Goal: Task Accomplishment & Management: Manage account settings

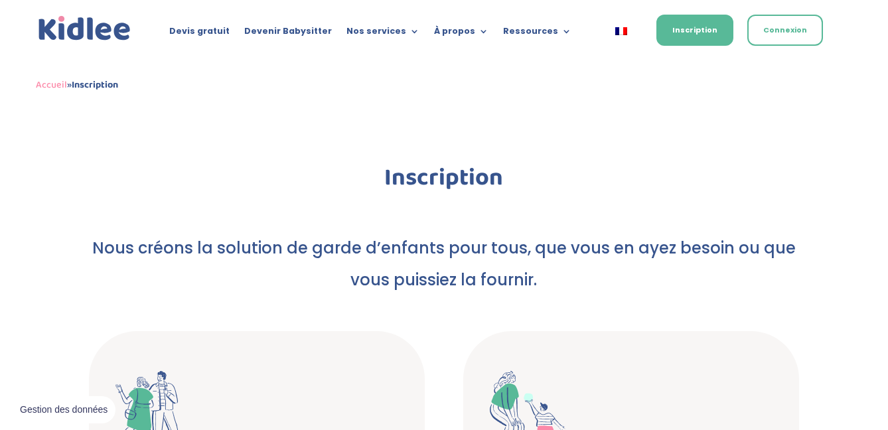
click at [830, 32] on div "Devis gratuit Devenir Babysitter Nos services Garde ludique Aide aux devoirs La…" at bounding box center [444, 29] width 817 height 58
click at [807, 30] on link "Connexion" at bounding box center [786, 30] width 76 height 31
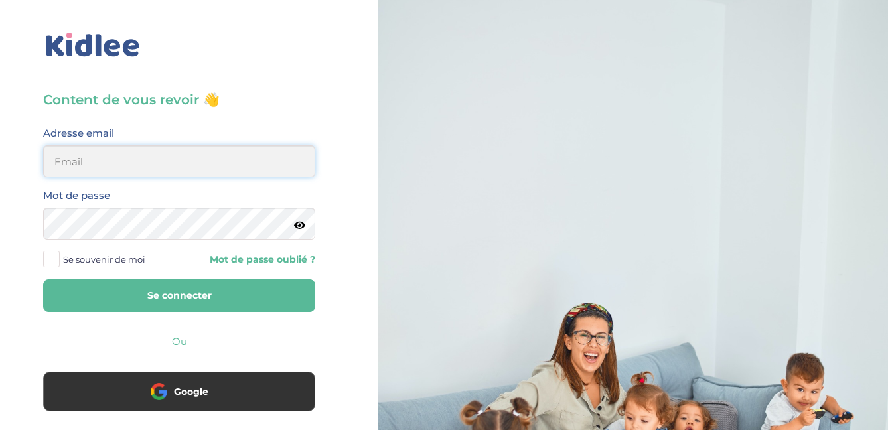
click at [157, 170] on input "email" at bounding box center [179, 161] width 272 height 32
type input "anneclaire@bnvlt.com"
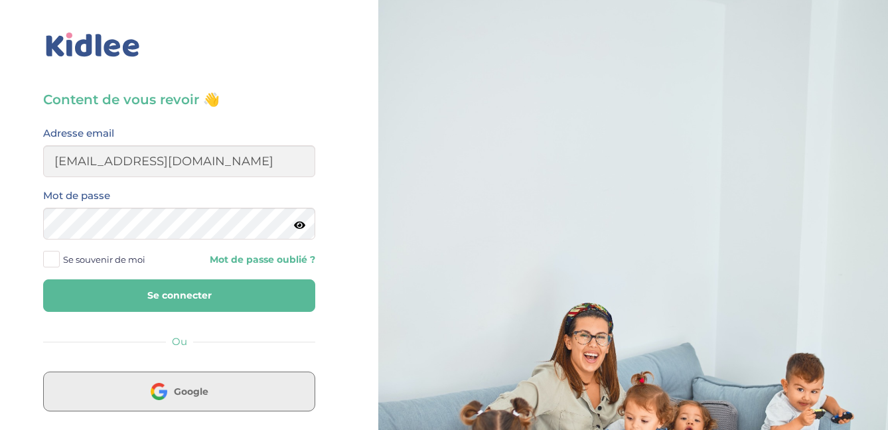
click at [183, 392] on span "Google" at bounding box center [191, 391] width 35 height 13
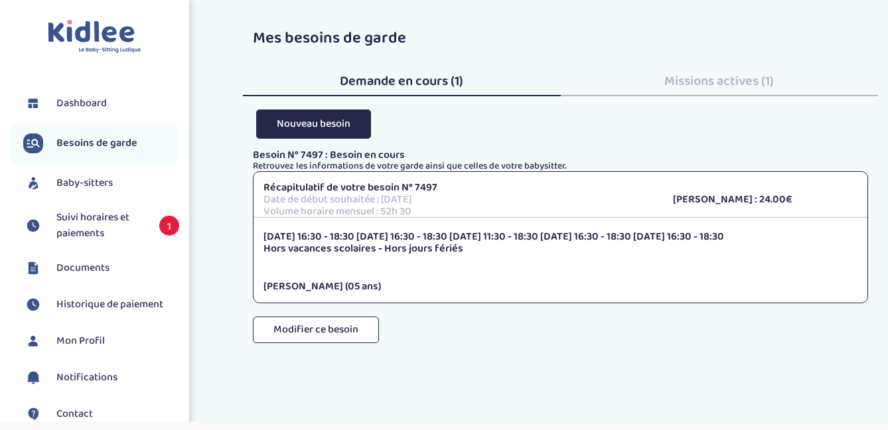
click at [123, 226] on span "Suivi horaires et paiements" at bounding box center [101, 226] width 90 height 32
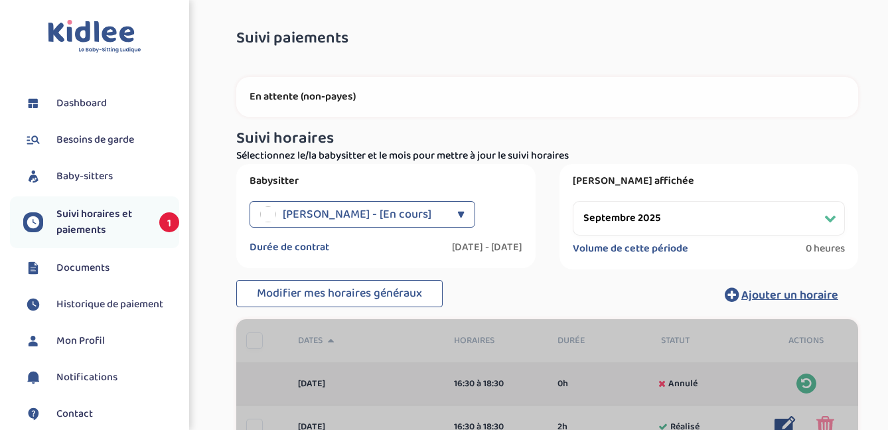
select select "septembre 2025"
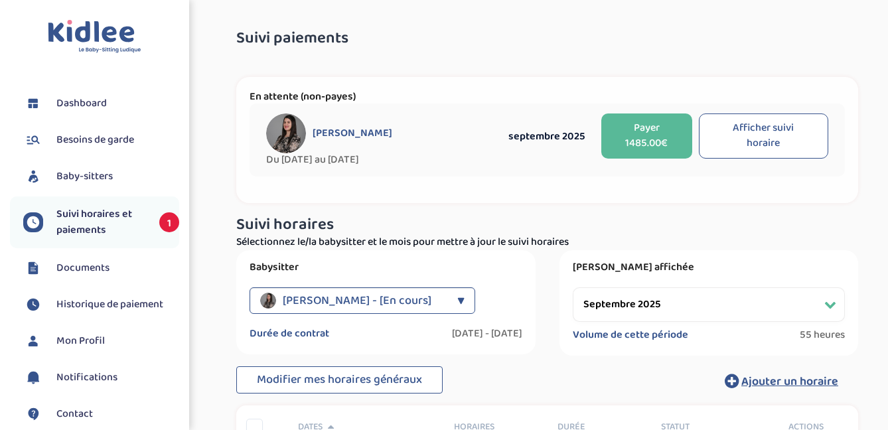
click at [789, 147] on button "Afficher suivi horaire" at bounding box center [763, 136] width 129 height 45
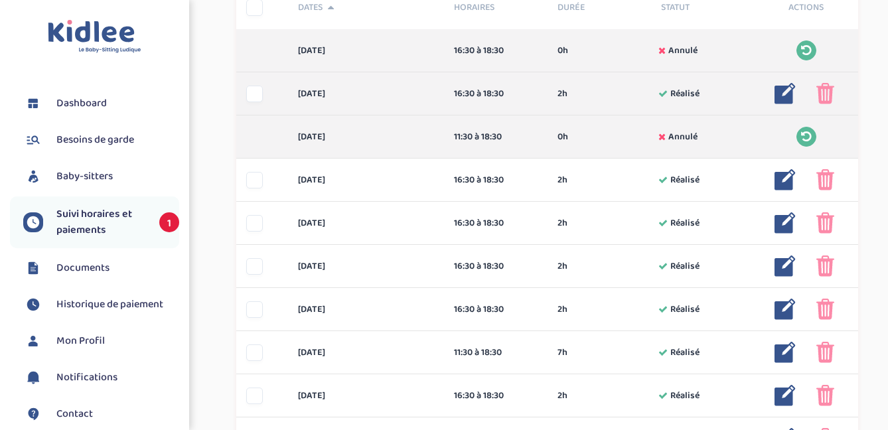
scroll to position [422, 0]
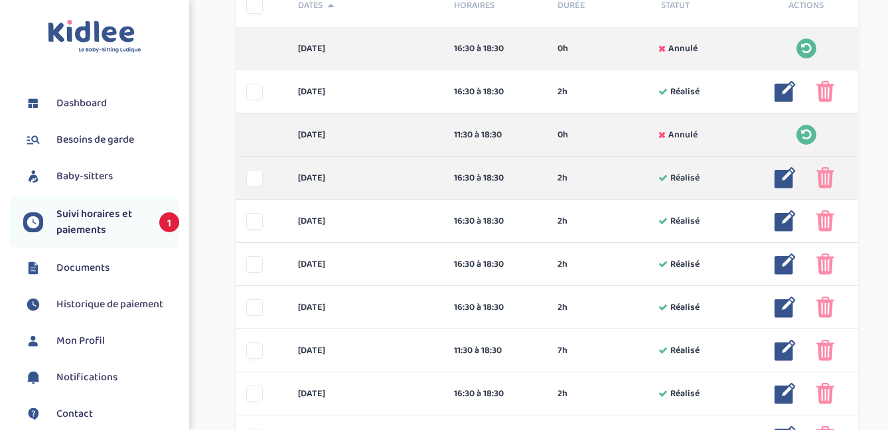
click at [832, 182] on img at bounding box center [826, 177] width 18 height 21
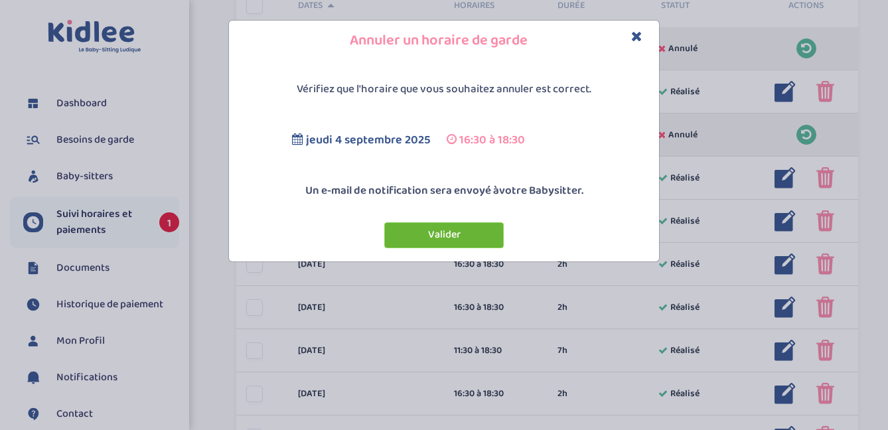
click at [419, 228] on button "Valider" at bounding box center [444, 235] width 120 height 26
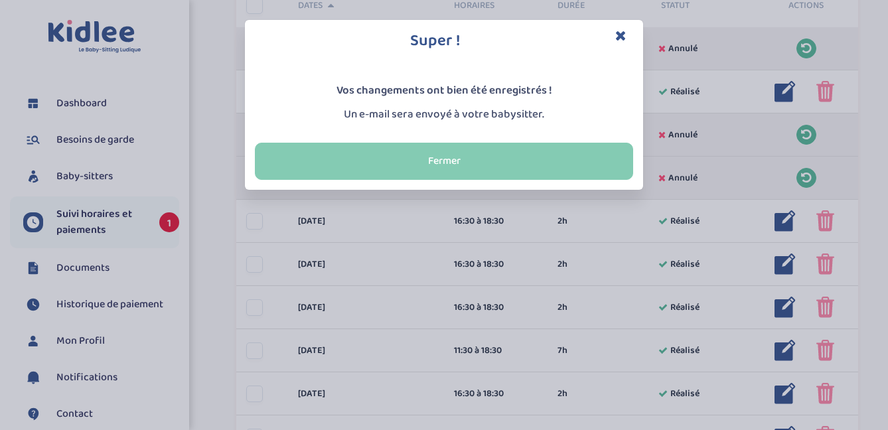
click at [531, 156] on button "Fermer" at bounding box center [444, 161] width 378 height 37
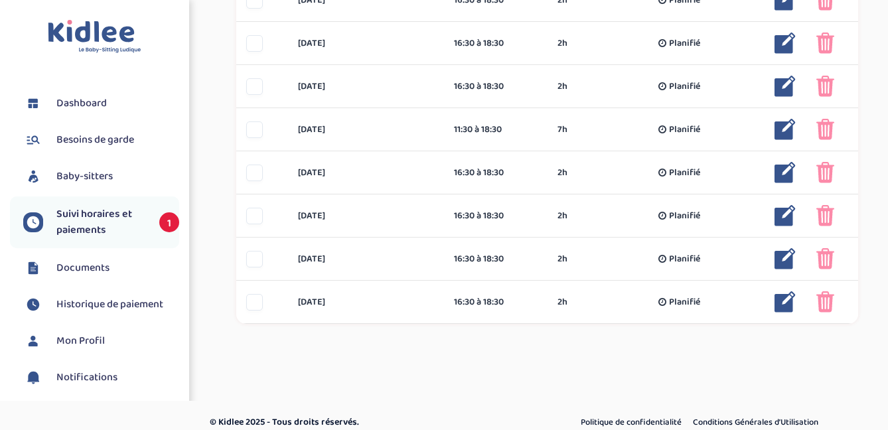
scroll to position [1088, 0]
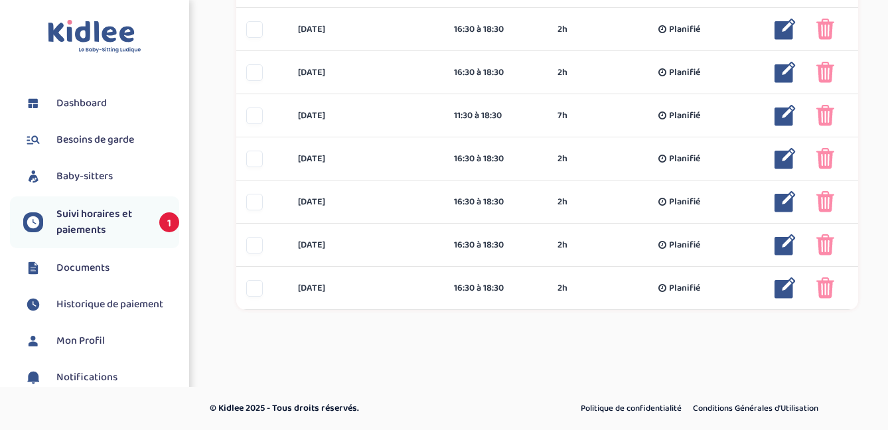
click at [99, 98] on span "Dashboard" at bounding box center [81, 104] width 50 height 16
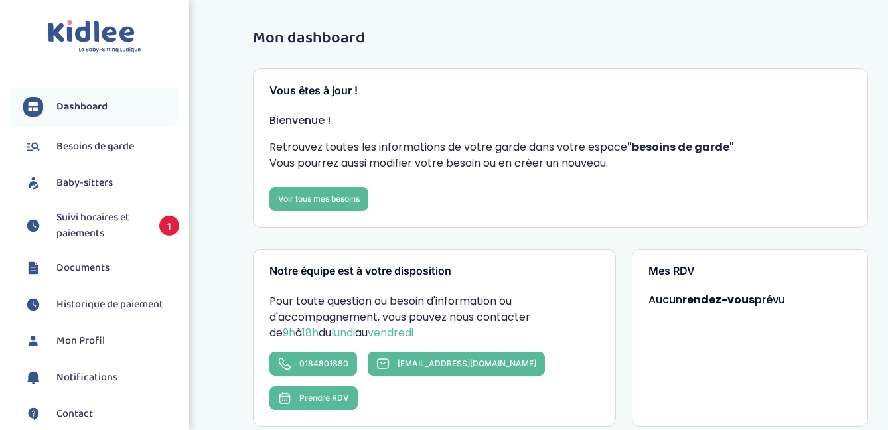
click at [110, 187] on span "Baby-sitters" at bounding box center [84, 183] width 56 height 16
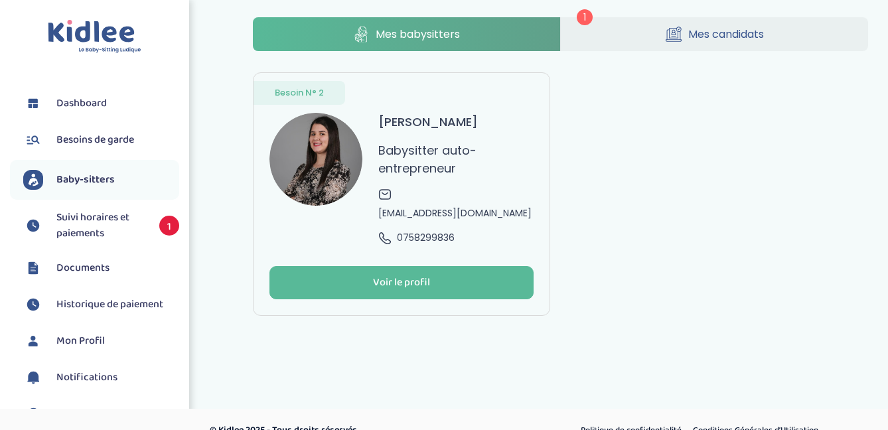
click at [659, 52] on div "1 Mes babysitters Mes candidats Besoin N° 2 Halouche Amel Babysitter auto-entre…" at bounding box center [560, 166] width 615 height 299
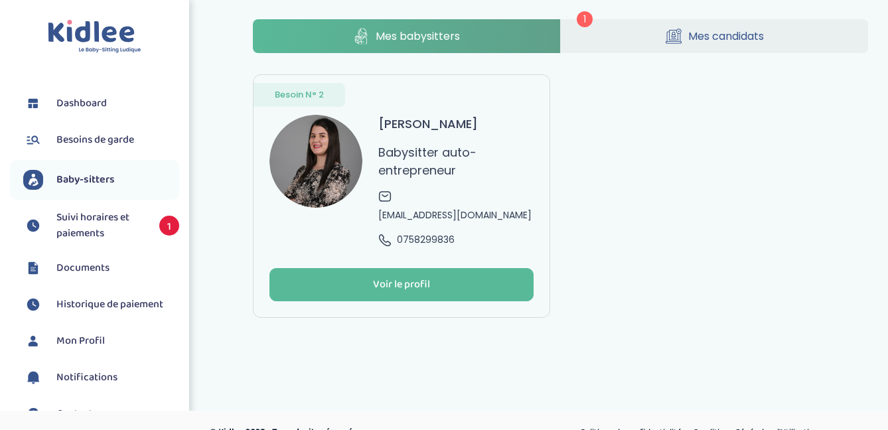
click at [651, 46] on link "Mes candidats" at bounding box center [714, 36] width 307 height 34
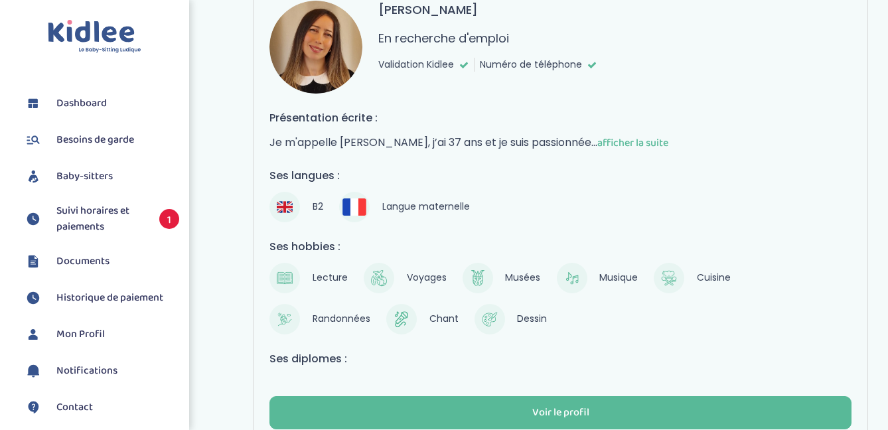
scroll to position [224, 0]
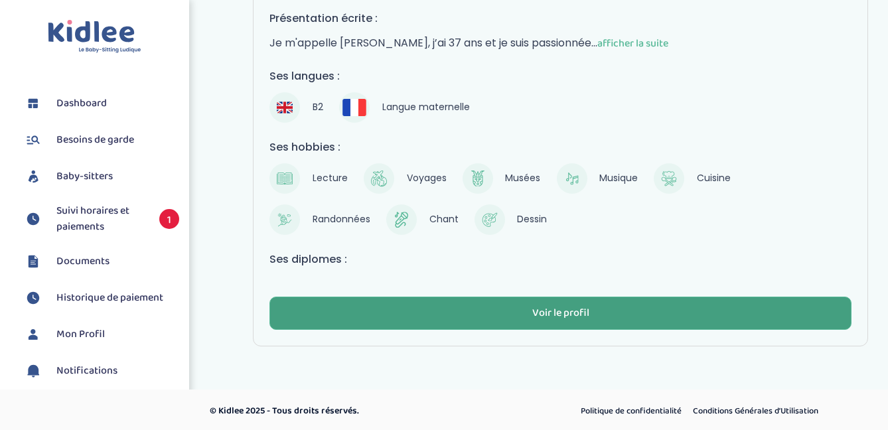
click at [528, 317] on button "Voir le profil" at bounding box center [561, 313] width 582 height 33
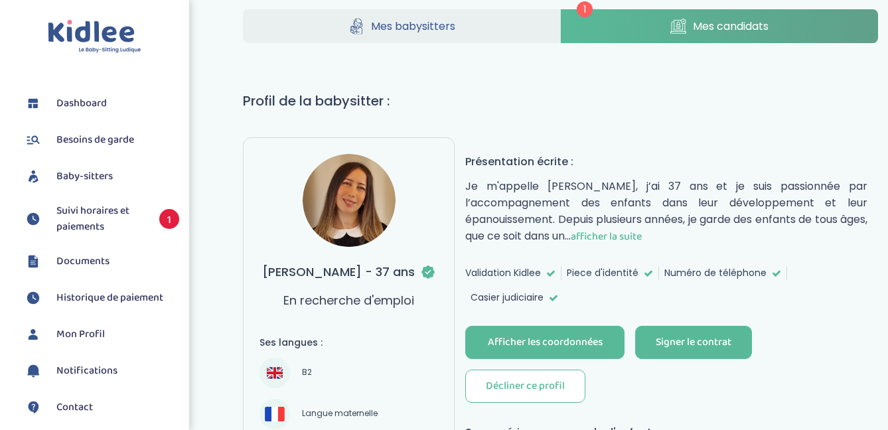
scroll to position [24, 0]
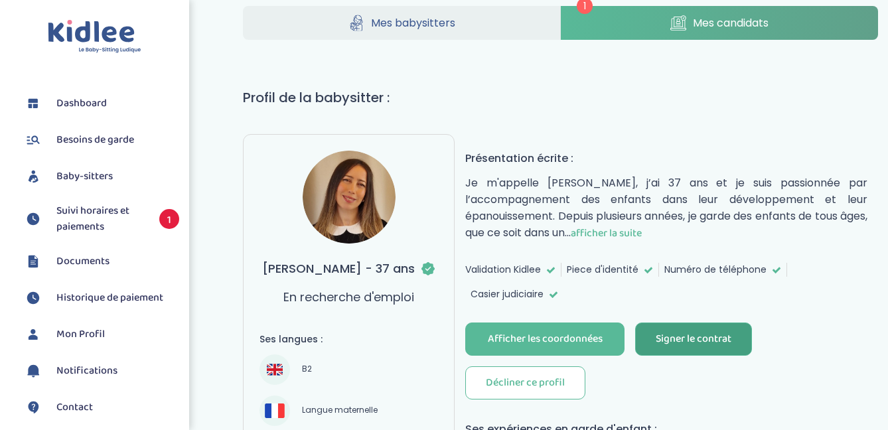
click at [703, 346] on button "Signer le contrat" at bounding box center [693, 339] width 117 height 33
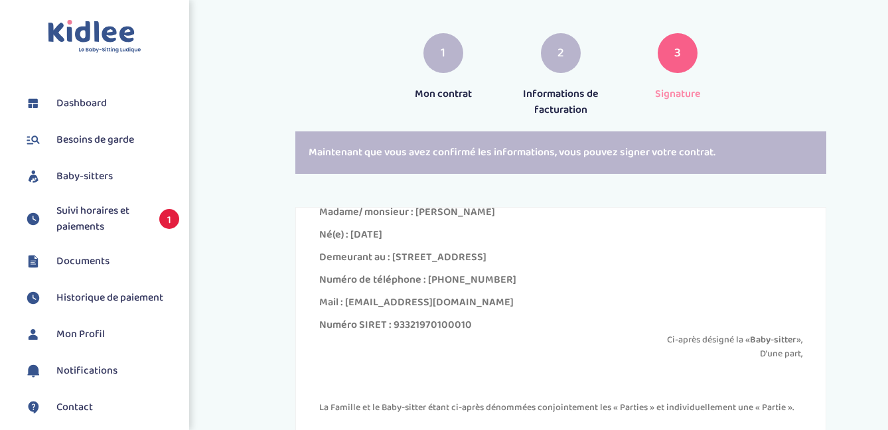
scroll to position [277, 0]
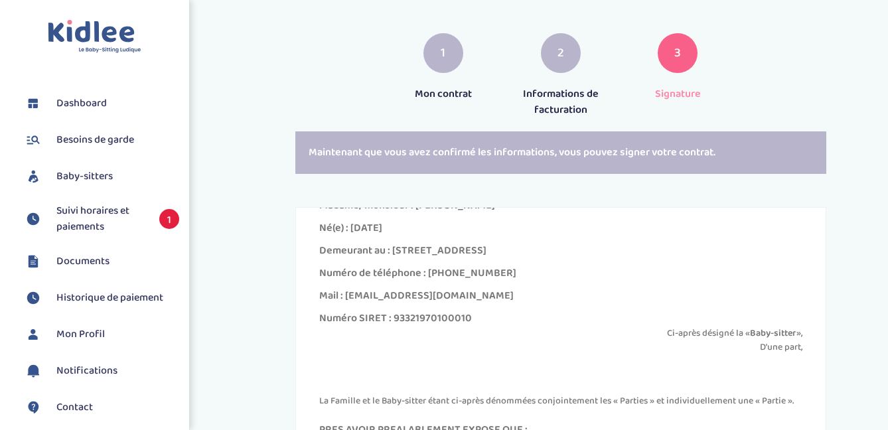
drag, startPoint x: 579, startPoint y: 254, endPoint x: 386, endPoint y: 242, distance: 192.9
click at [391, 246] on div "Demeurant au : 61 Rue de Lyon Paris 75012 IDF France" at bounding box center [560, 251] width 483 height 16
copy div "61 Rue de Lyon Paris 75012 IDF France"
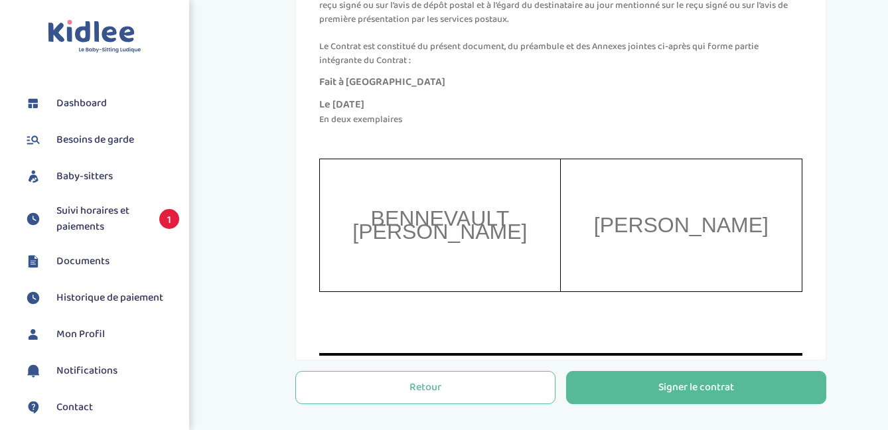
scroll to position [5542, 0]
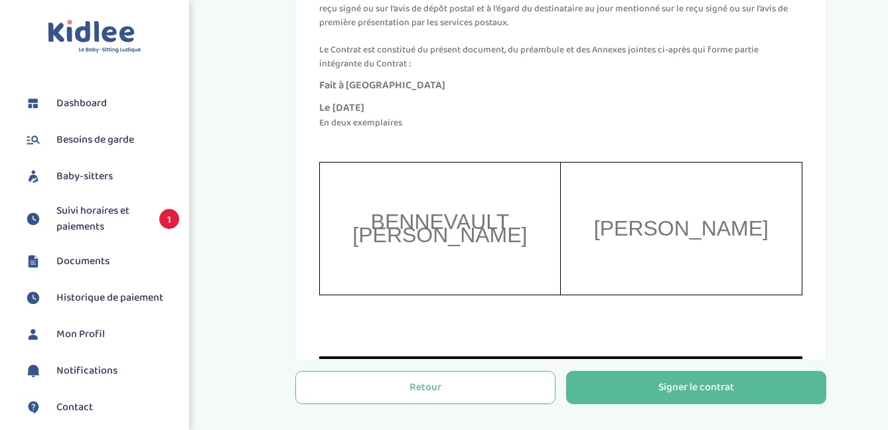
click at [81, 262] on span "Documents" at bounding box center [82, 262] width 53 height 16
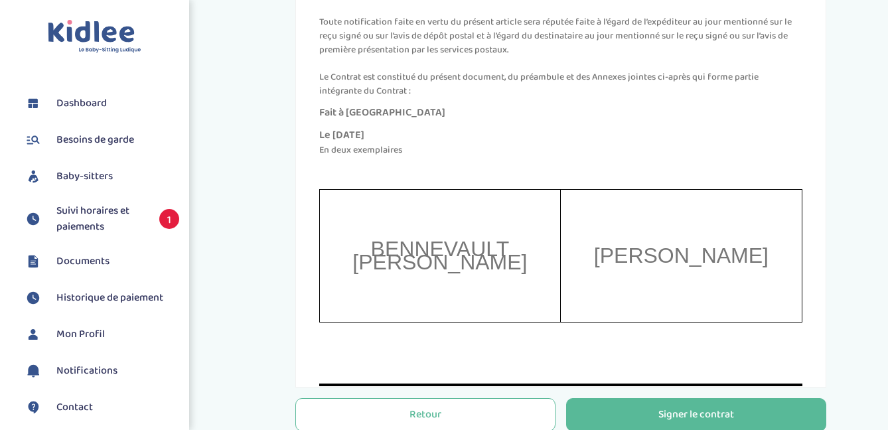
scroll to position [388, 0]
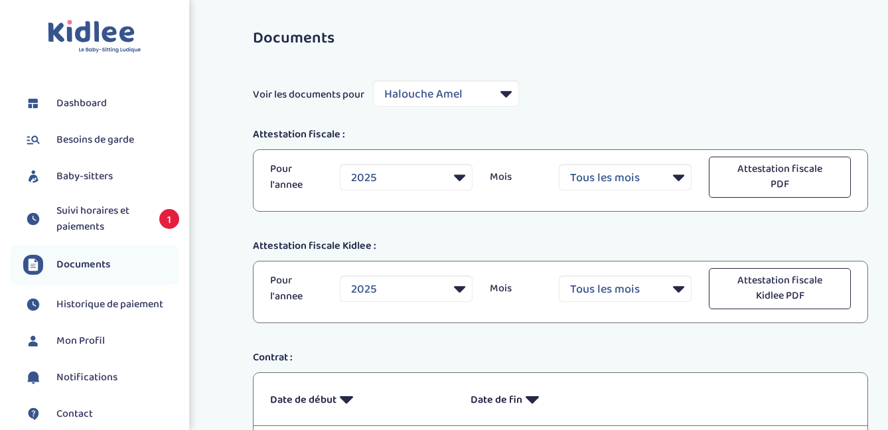
select select "41430"
select select "2025"
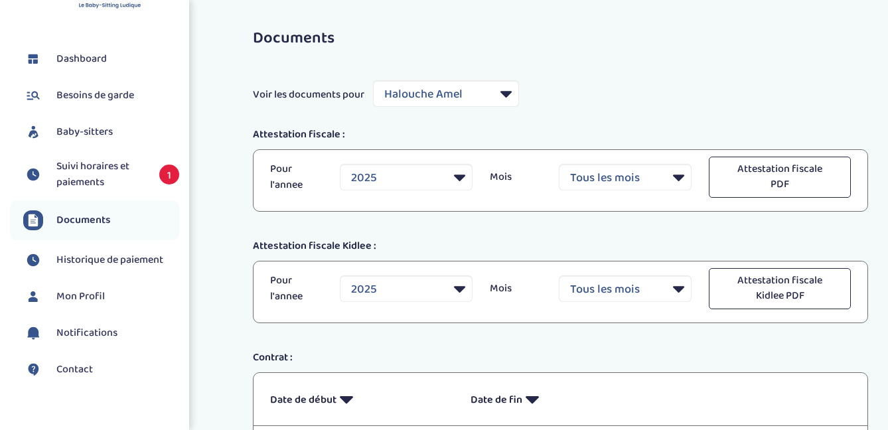
click at [106, 170] on span "Suivi horaires et paiements" at bounding box center [101, 175] width 90 height 32
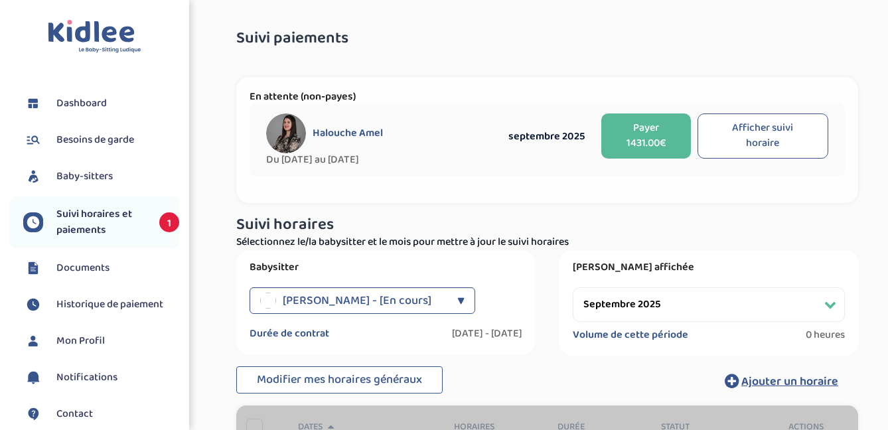
select select "septembre 2025"
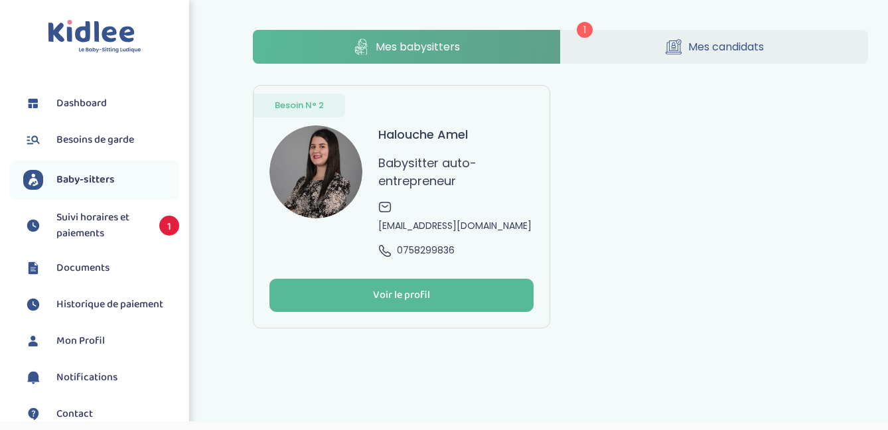
click at [103, 228] on span "Suivi horaires et paiements" at bounding box center [101, 226] width 90 height 32
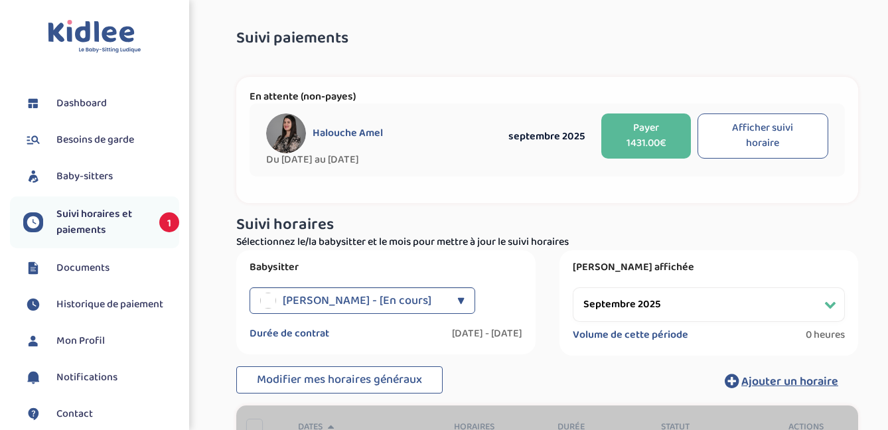
select select "septembre 2025"
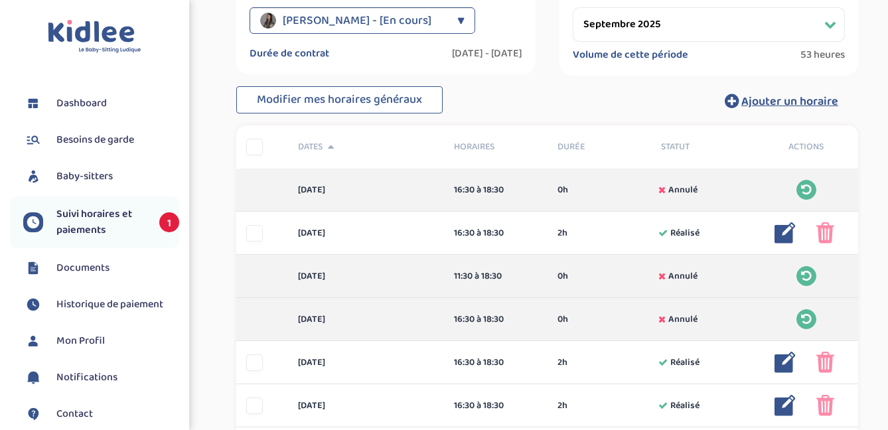
scroll to position [282, 0]
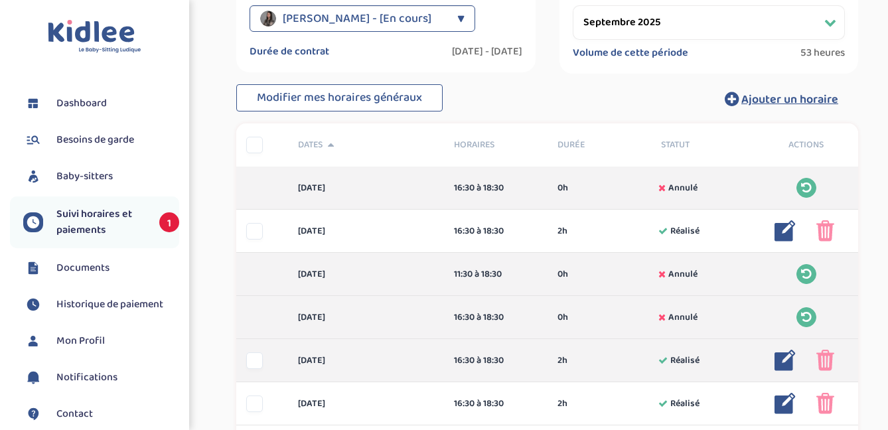
click at [825, 368] on img at bounding box center [826, 360] width 18 height 21
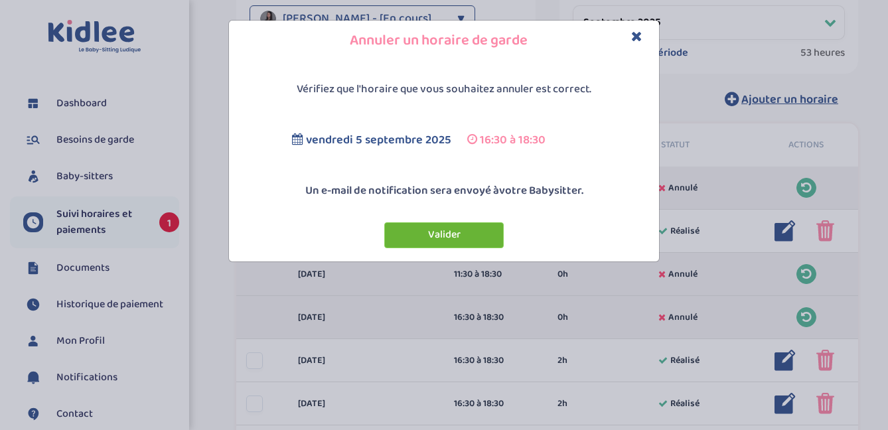
click at [463, 241] on button "Valider" at bounding box center [444, 235] width 120 height 26
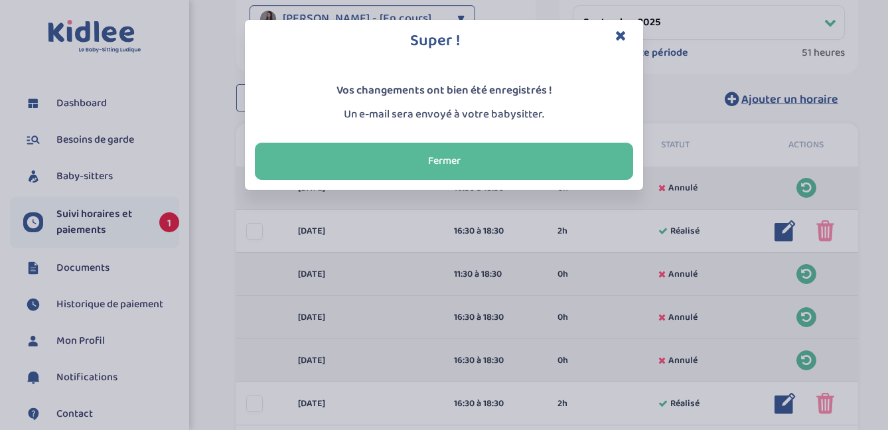
click at [824, 405] on div "Super ! Vos changements ont bien été enregistrés ! Un e-mail sera envoyé à votr…" at bounding box center [444, 215] width 888 height 430
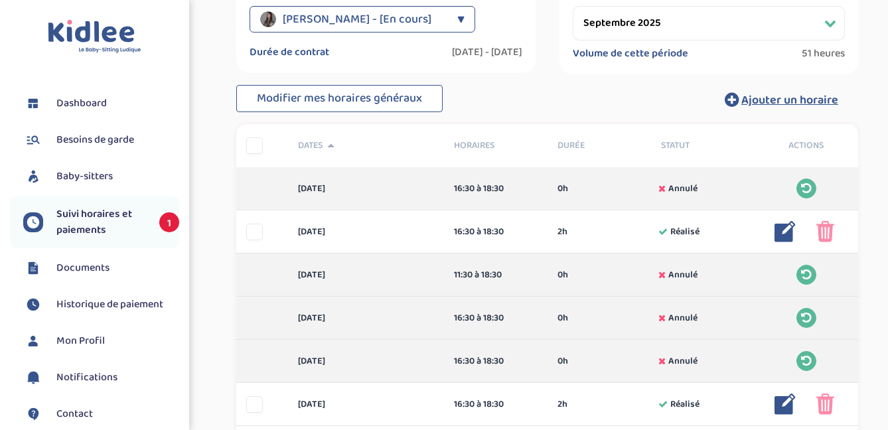
click at [824, 405] on img at bounding box center [826, 404] width 18 height 21
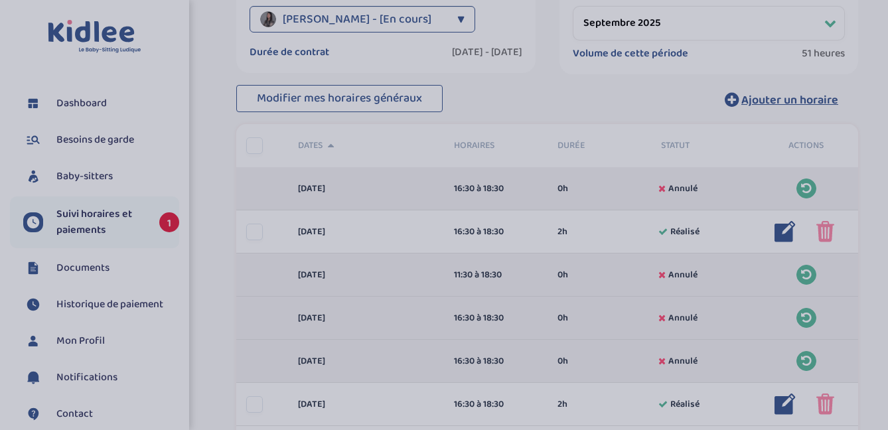
scroll to position [281, 0]
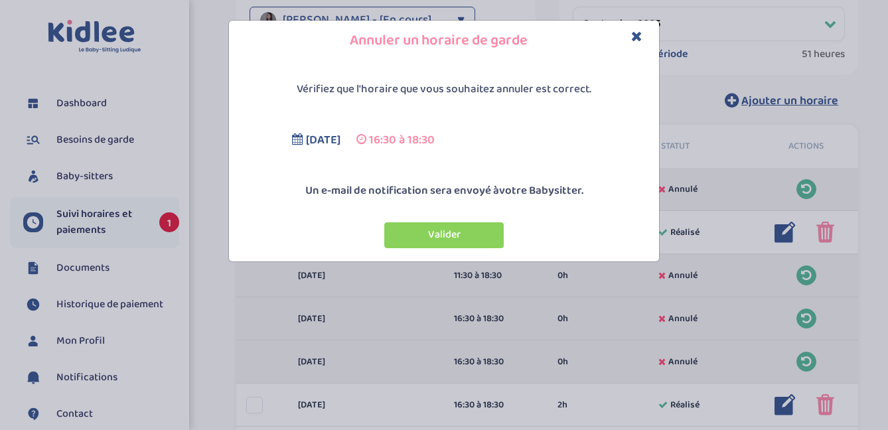
click at [493, 238] on button "Valider" at bounding box center [444, 235] width 120 height 26
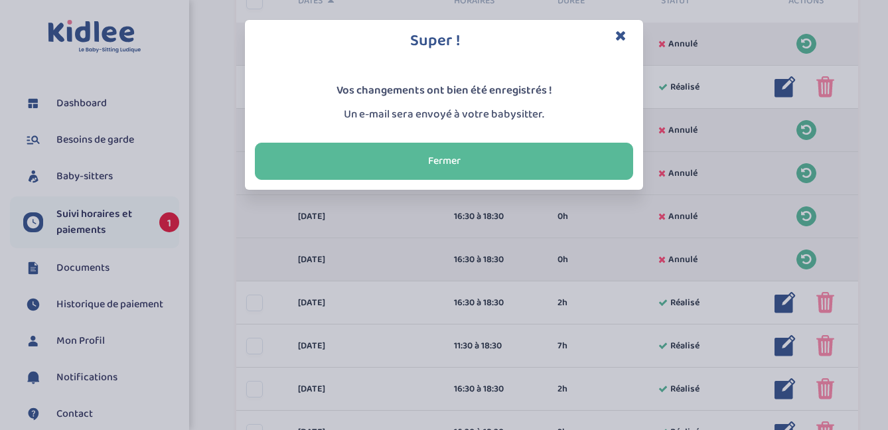
scroll to position [452, 0]
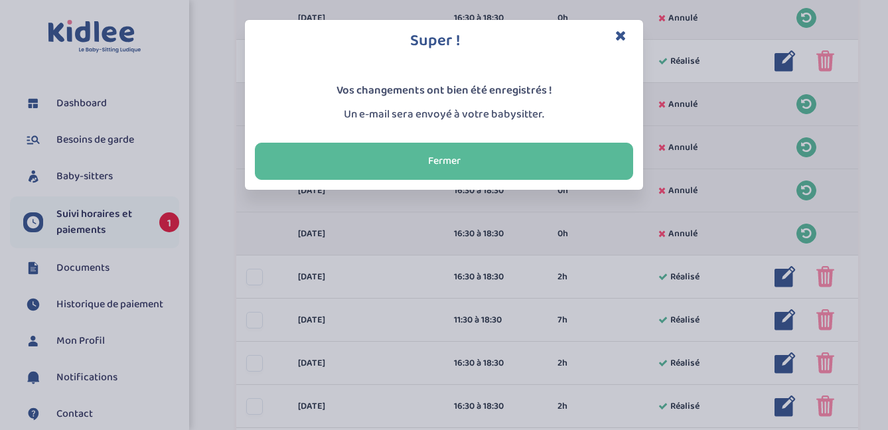
click at [836, 273] on div "Super ! Vos changements ont bien été enregistrés ! Un e-mail sera envoyé à votr…" at bounding box center [444, 215] width 888 height 430
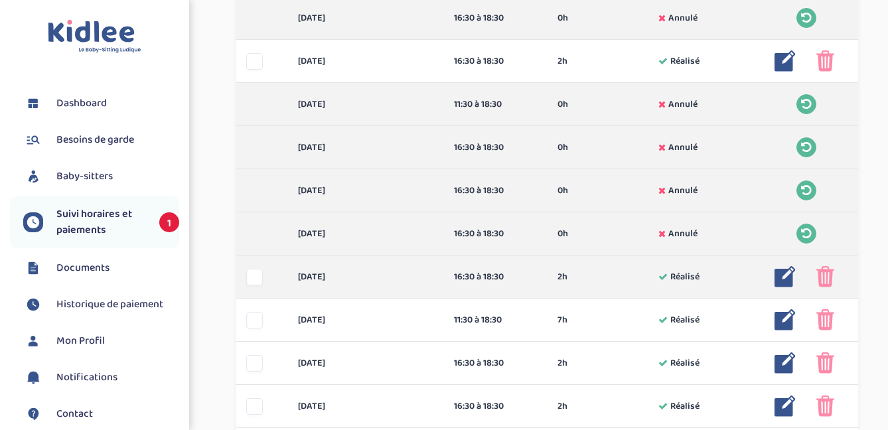
click at [838, 280] on div at bounding box center [863, 276] width 93 height 21
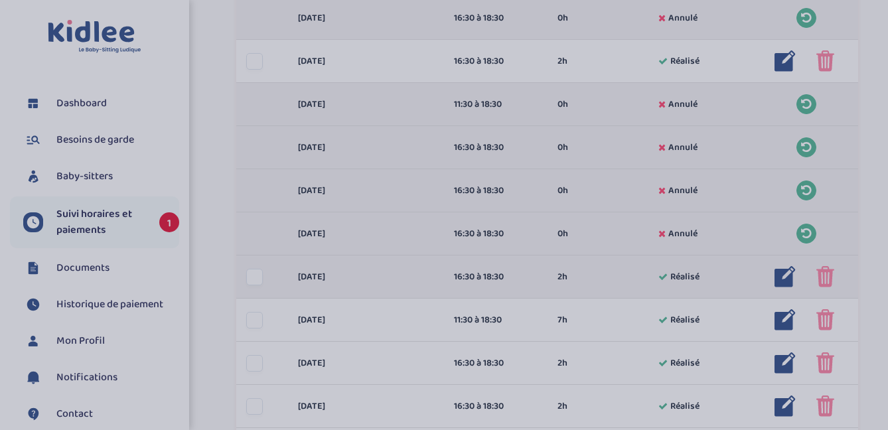
scroll to position [450, 0]
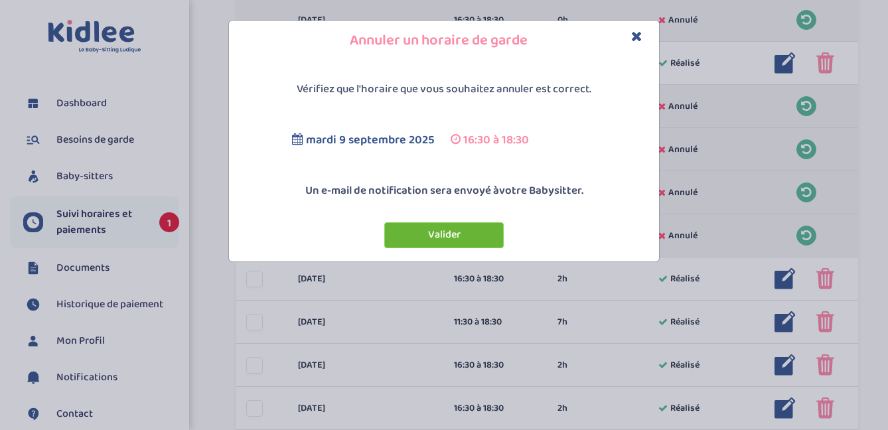
click at [484, 246] on button "Valider" at bounding box center [444, 235] width 120 height 26
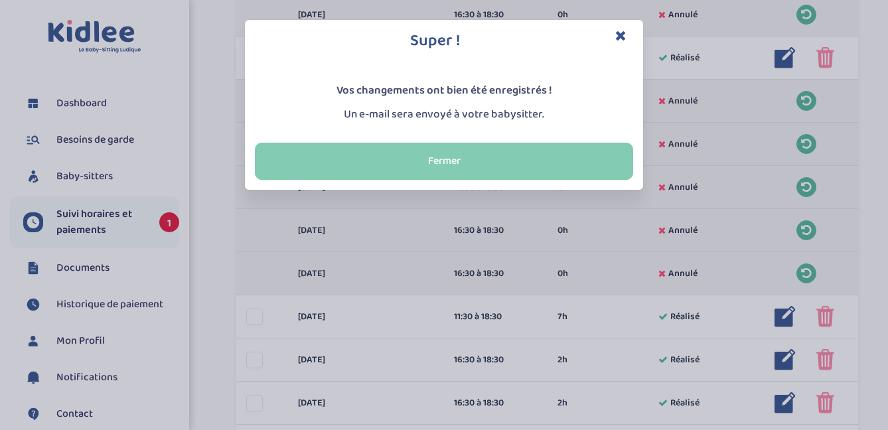
click at [521, 167] on button "Fermer" at bounding box center [444, 161] width 378 height 37
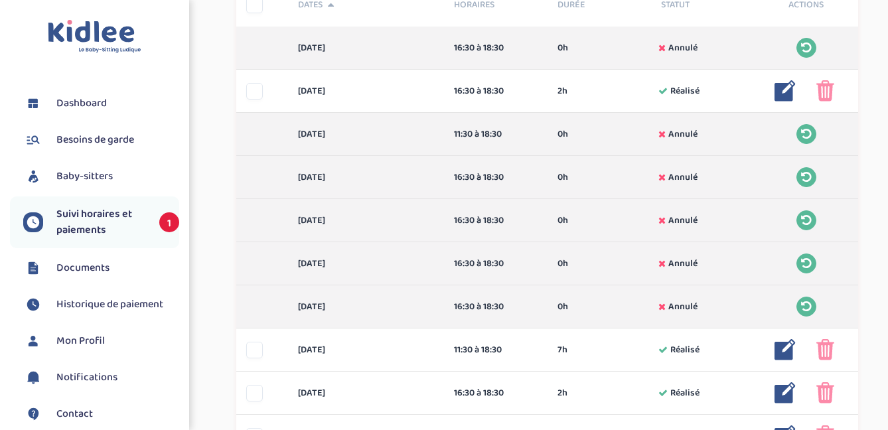
scroll to position [417, 0]
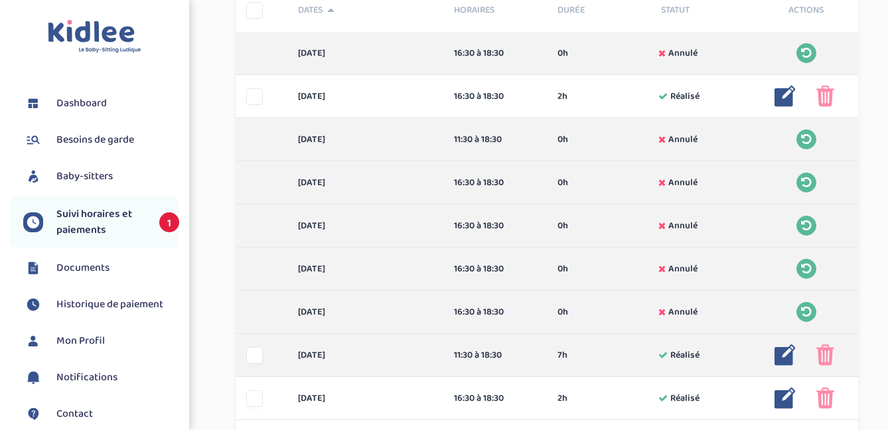
click at [828, 358] on img at bounding box center [826, 355] width 18 height 21
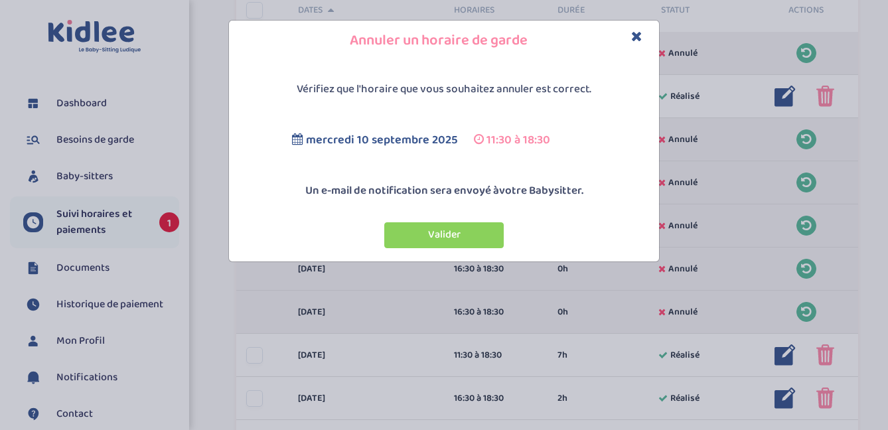
drag, startPoint x: 440, startPoint y: 227, endPoint x: 457, endPoint y: 239, distance: 21.0
click at [440, 228] on button "Valider" at bounding box center [444, 235] width 120 height 26
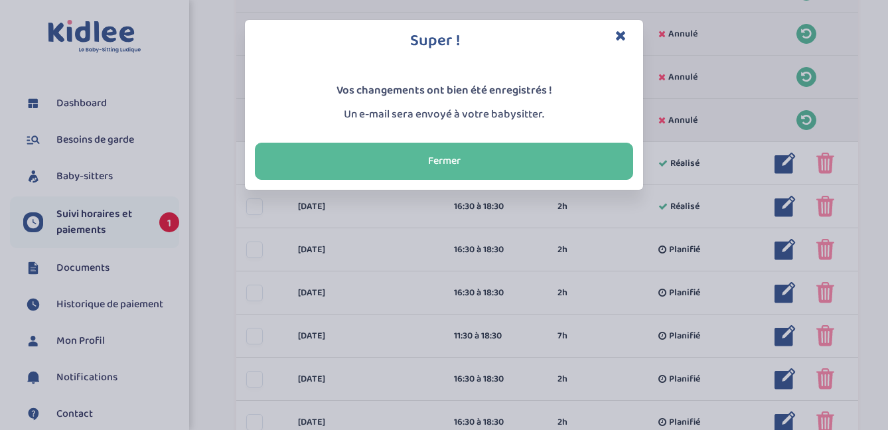
scroll to position [655, 0]
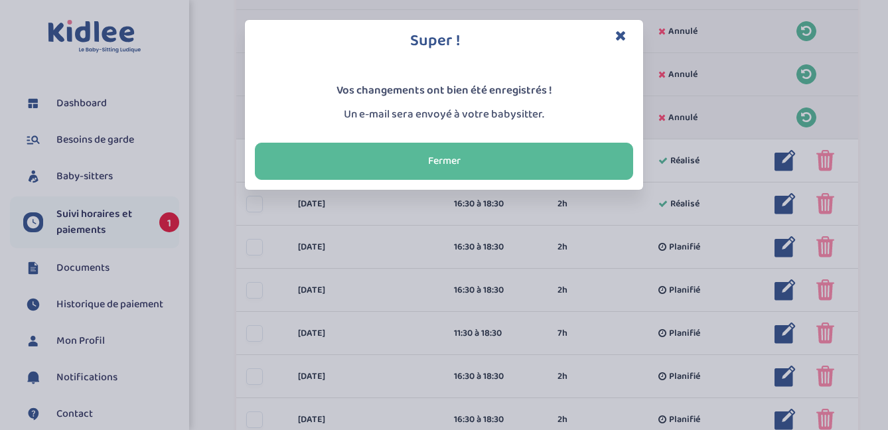
click at [619, 36] on icon "Close" at bounding box center [620, 36] width 11 height 14
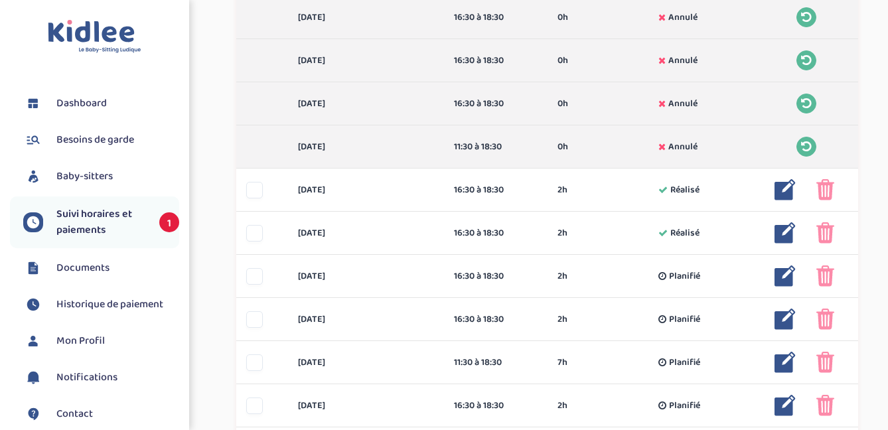
scroll to position [628, 0]
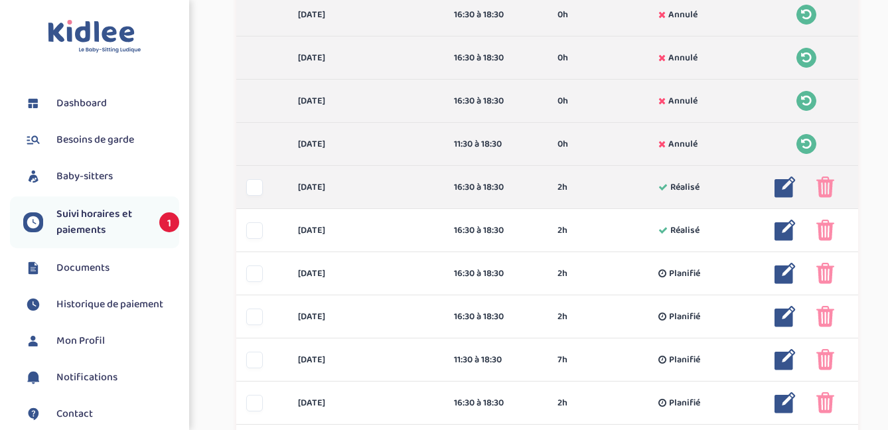
click at [831, 191] on img at bounding box center [826, 187] width 18 height 21
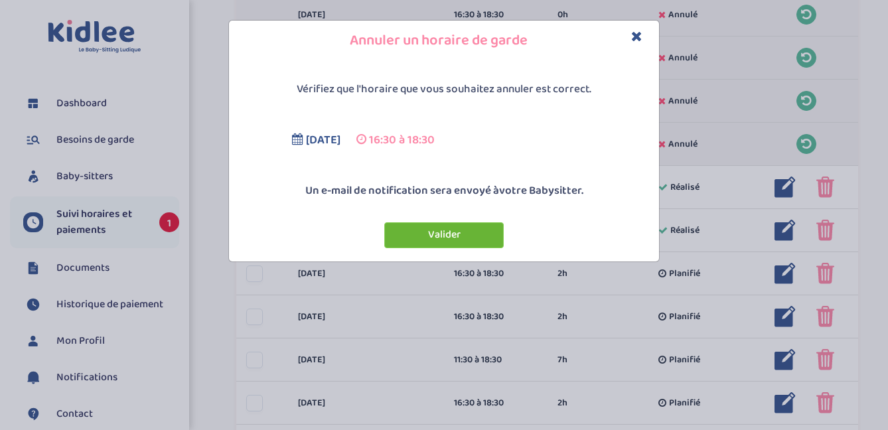
click at [436, 236] on button "Valider" at bounding box center [444, 235] width 120 height 26
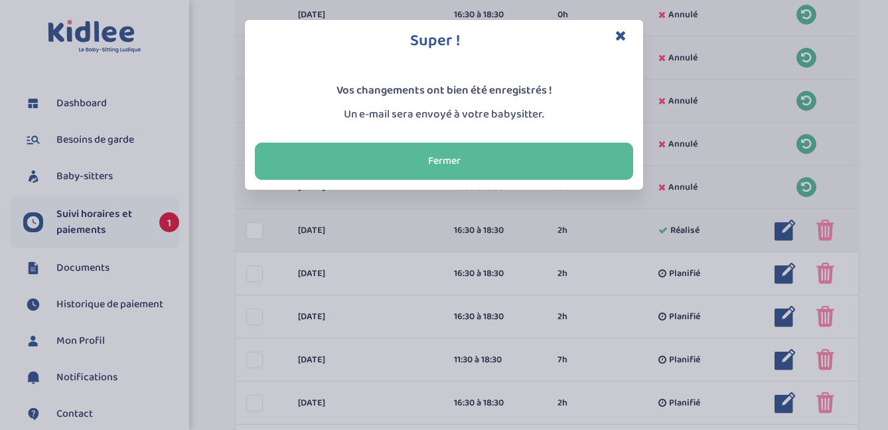
click at [827, 236] on div "Super ! Vos changements ont bien été enregistrés ! Un e-mail sera envoyé à votr…" at bounding box center [444, 215] width 888 height 430
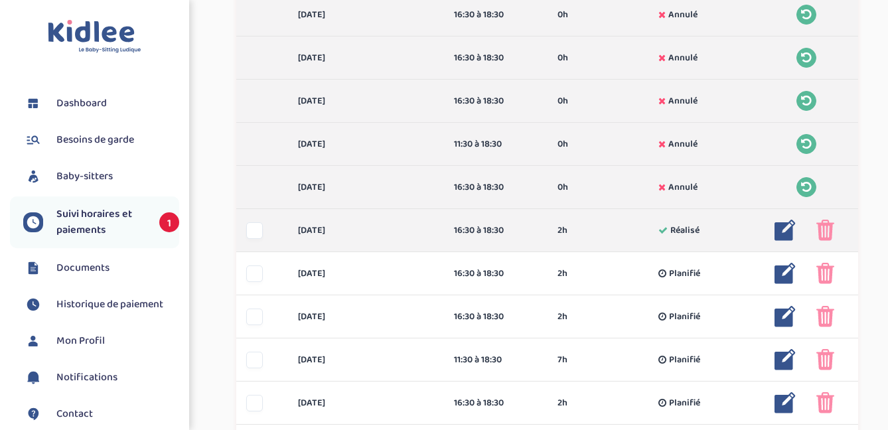
click at [834, 228] on img at bounding box center [826, 230] width 18 height 21
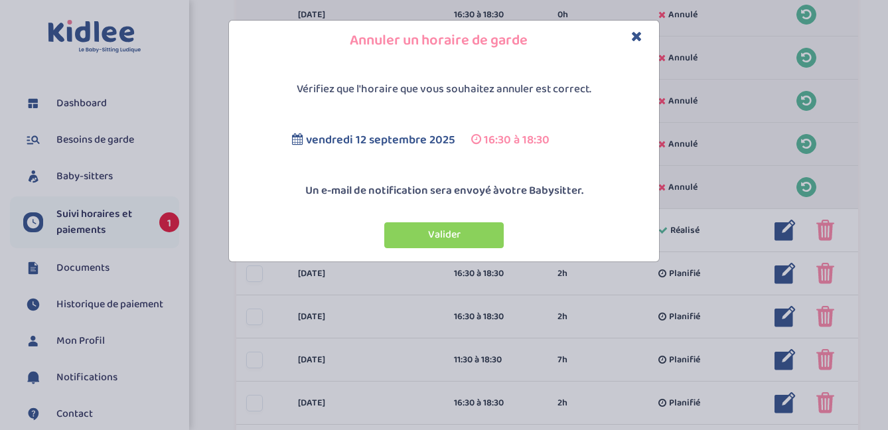
drag, startPoint x: 446, startPoint y: 226, endPoint x: 479, endPoint y: 236, distance: 34.9
click at [446, 226] on button "Valider" at bounding box center [444, 235] width 120 height 26
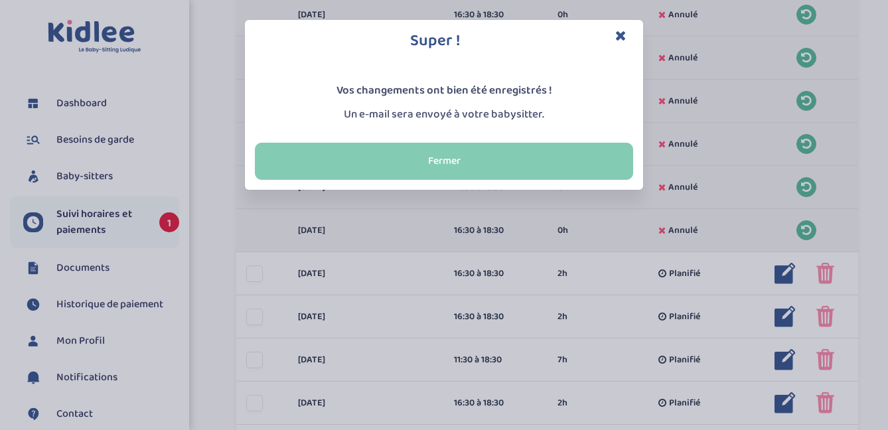
drag, startPoint x: 519, startPoint y: 153, endPoint x: 597, endPoint y: 205, distance: 93.7
click at [520, 153] on button "Fermer" at bounding box center [444, 161] width 378 height 37
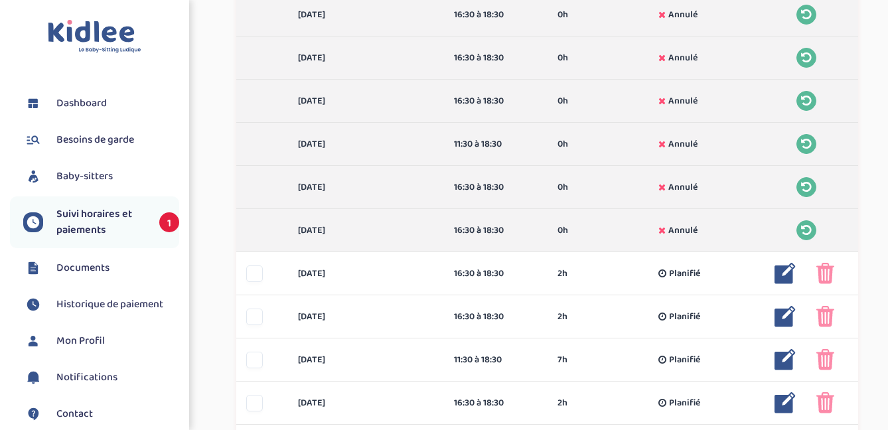
click at [90, 218] on span "Suivi horaires et paiements" at bounding box center [101, 222] width 90 height 32
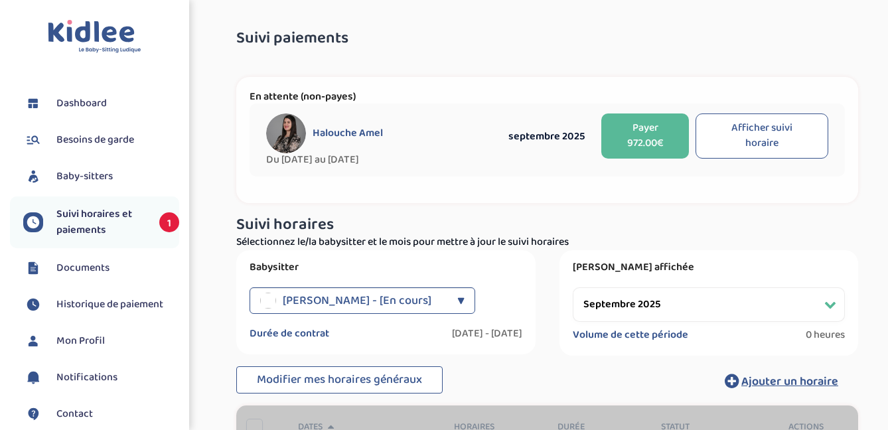
select select "septembre 2025"
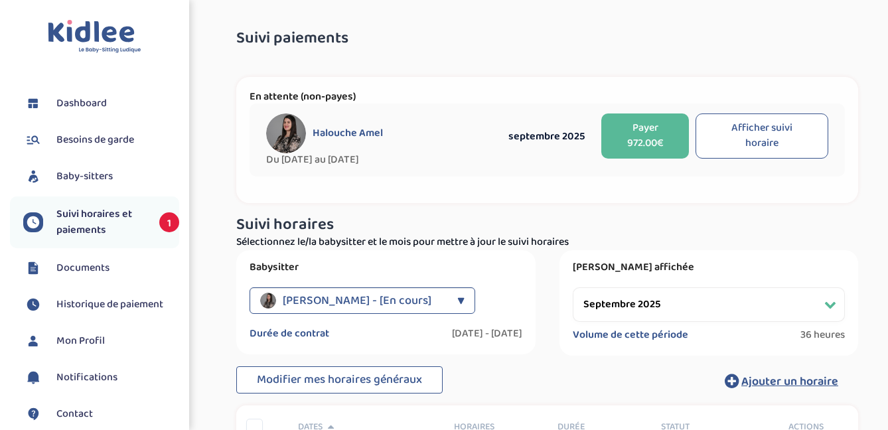
scroll to position [43, 0]
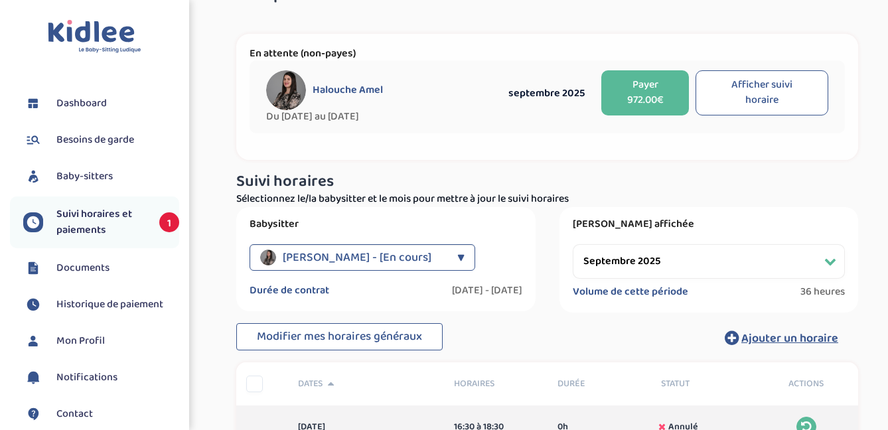
click at [633, 88] on button "Payer 972.00€" at bounding box center [646, 92] width 88 height 45
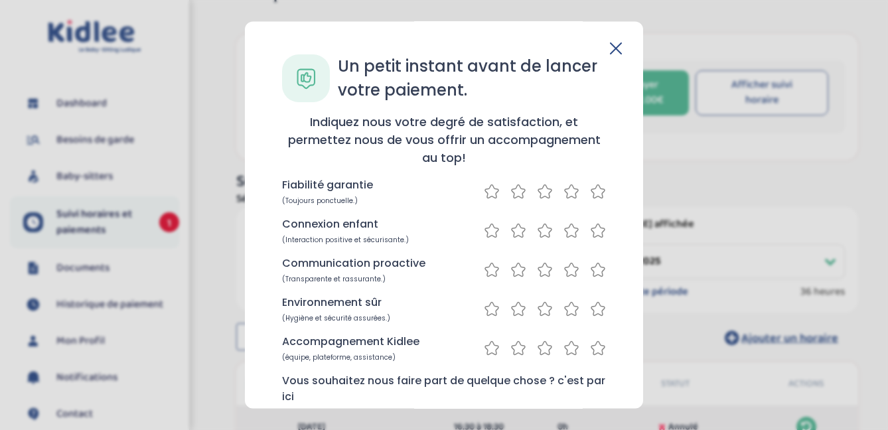
click at [610, 52] on icon at bounding box center [616, 48] width 12 height 12
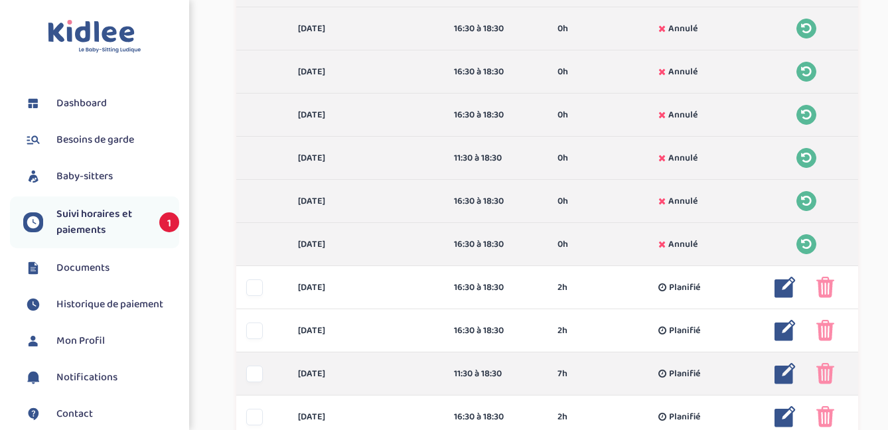
scroll to position [617, 0]
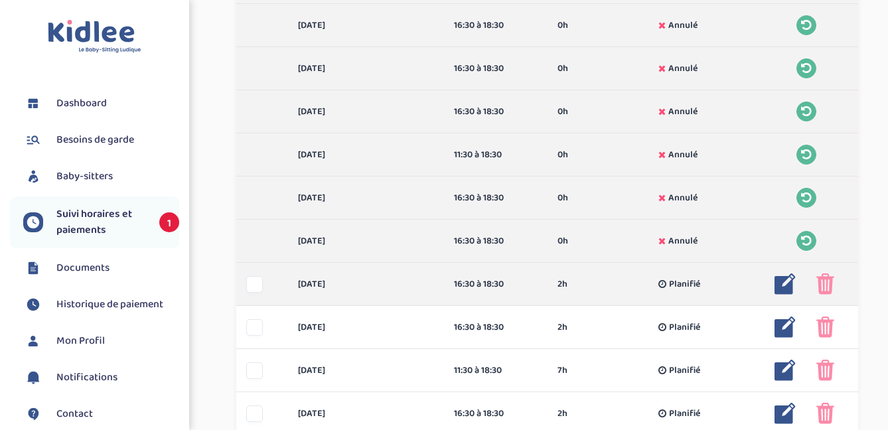
click at [827, 281] on img at bounding box center [826, 284] width 18 height 21
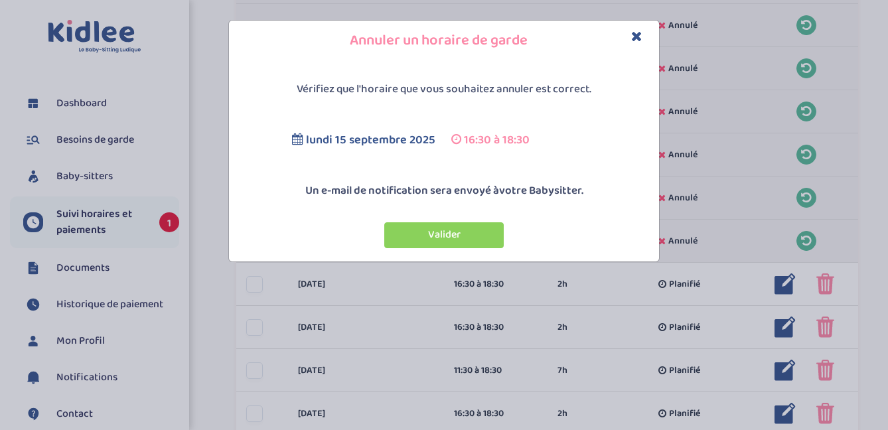
drag, startPoint x: 465, startPoint y: 239, endPoint x: 609, endPoint y: 280, distance: 149.7
click at [465, 239] on button "Valider" at bounding box center [444, 235] width 120 height 26
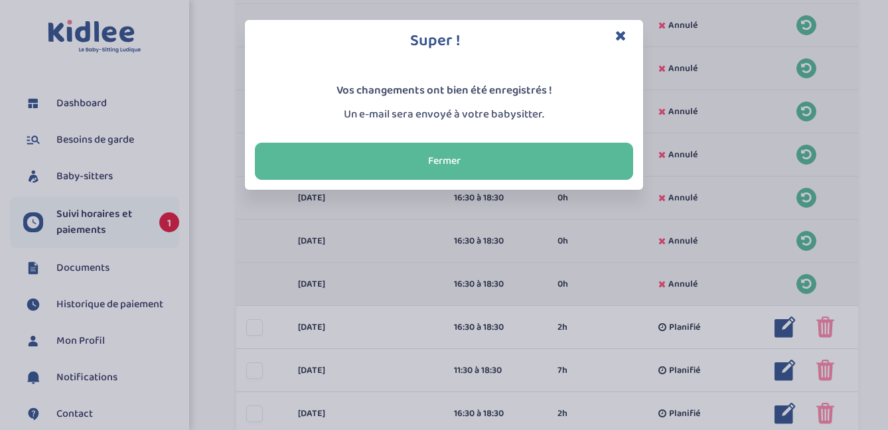
click at [552, 163] on button "Fermer" at bounding box center [444, 161] width 378 height 37
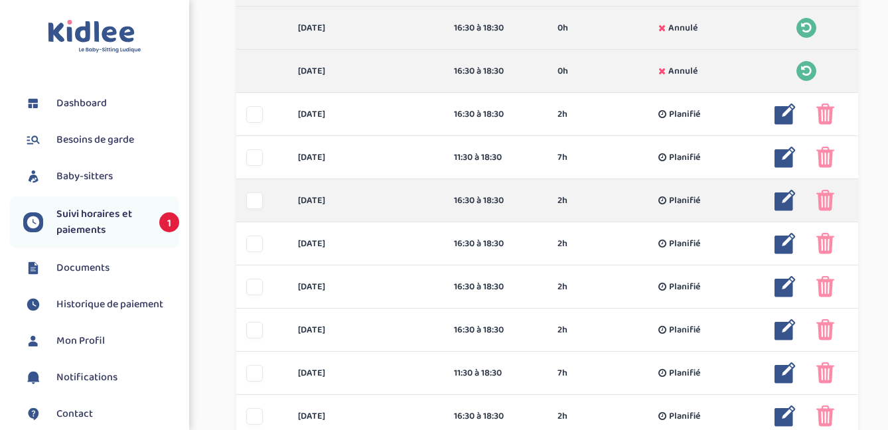
scroll to position [829, 0]
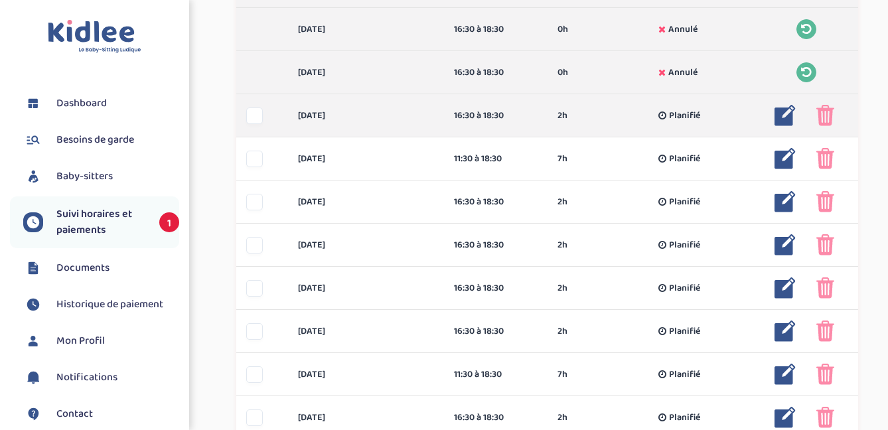
click at [252, 120] on div at bounding box center [254, 116] width 17 height 17
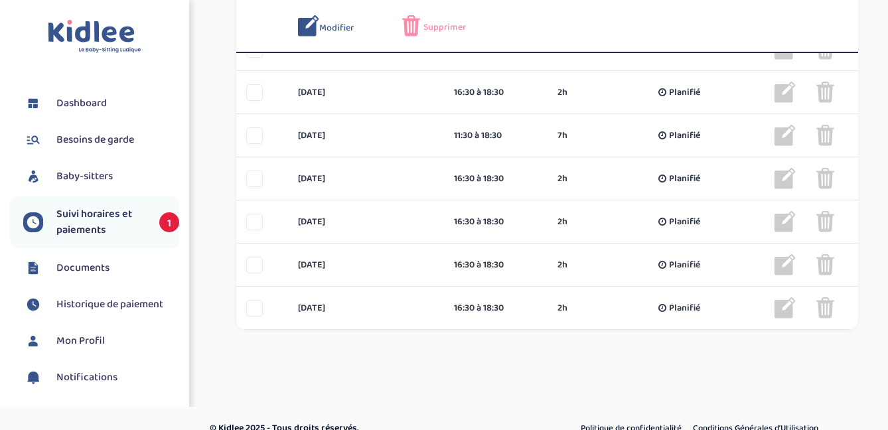
scroll to position [1088, 0]
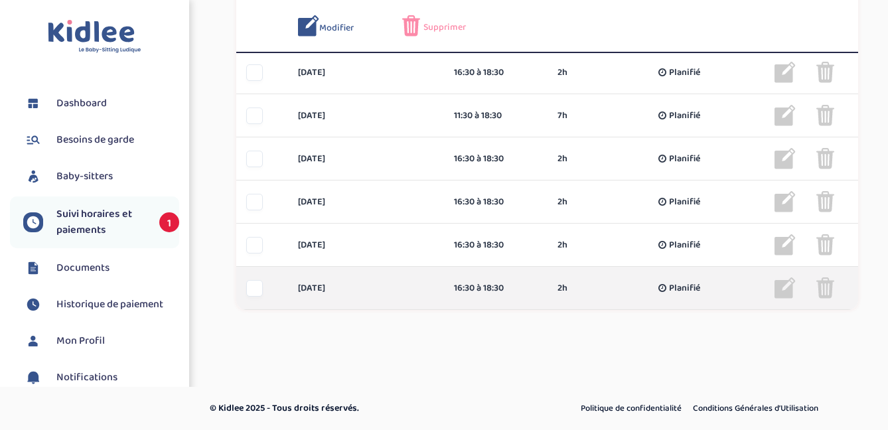
click at [256, 282] on div at bounding box center [254, 288] width 17 height 17
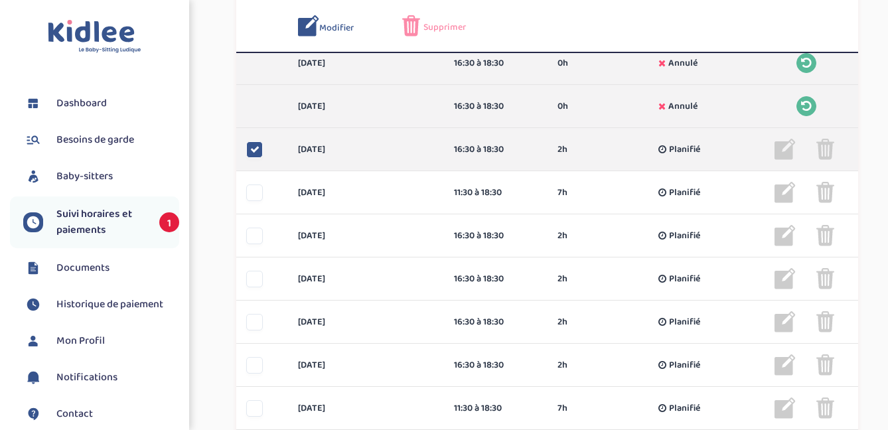
scroll to position [791, 0]
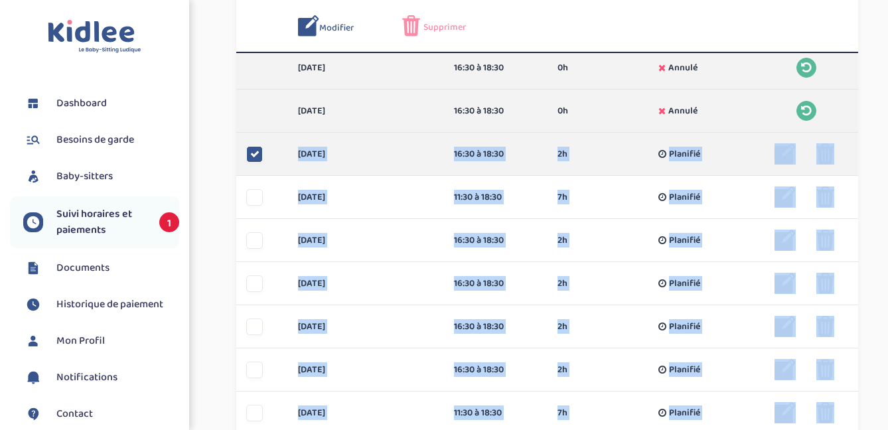
click at [252, 159] on div at bounding box center [254, 154] width 17 height 17
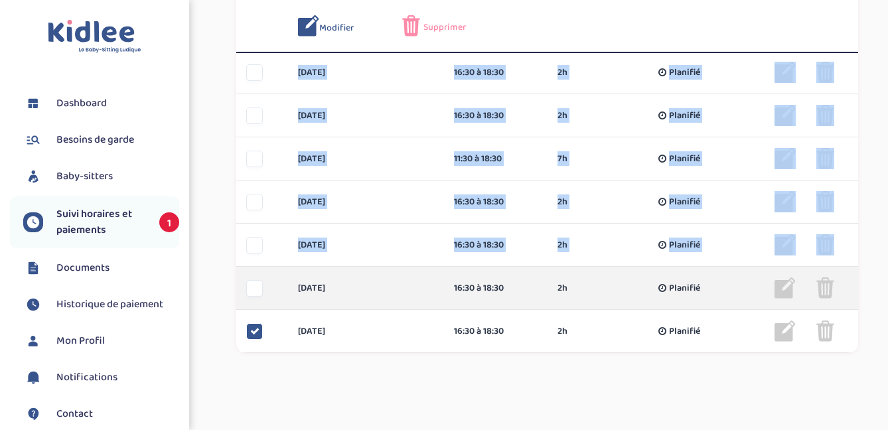
click at [246, 287] on div at bounding box center [254, 288] width 17 height 17
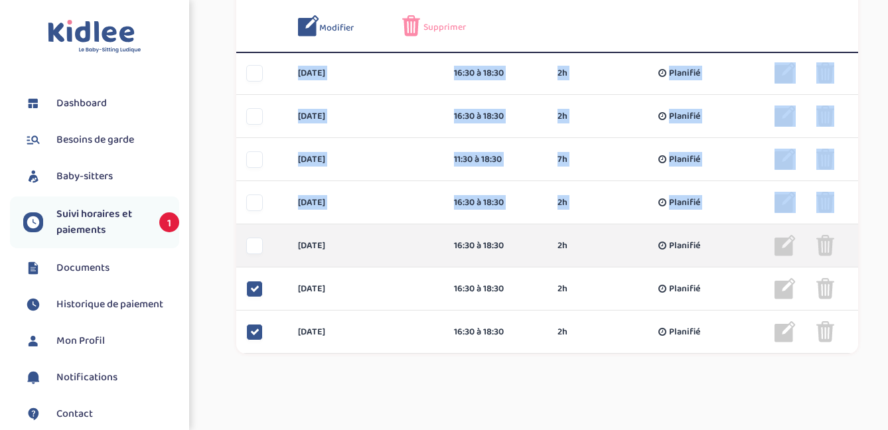
click at [261, 238] on div at bounding box center [254, 246] width 17 height 17
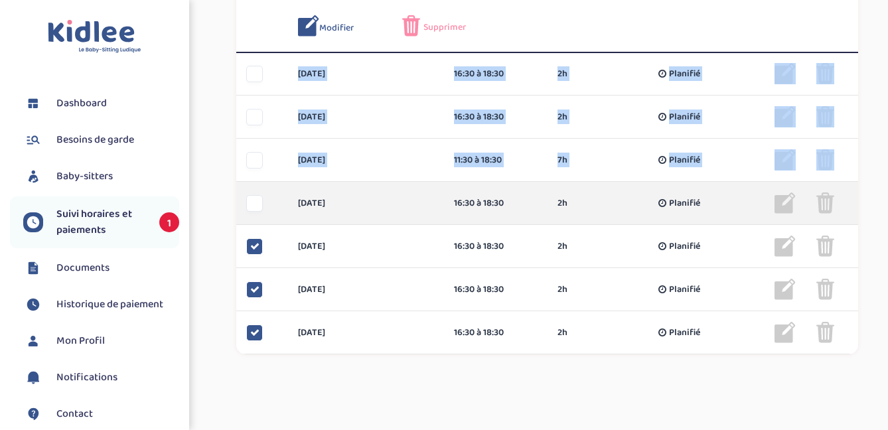
click at [255, 204] on div at bounding box center [254, 203] width 17 height 17
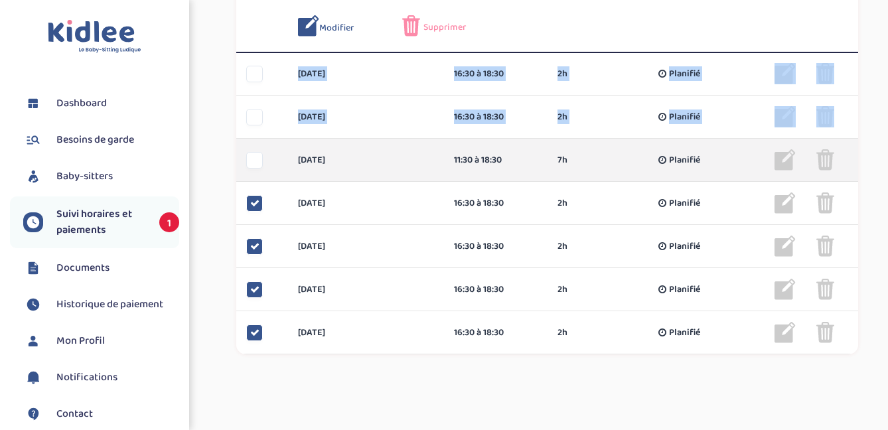
drag, startPoint x: 254, startPoint y: 164, endPoint x: 256, endPoint y: 149, distance: 15.5
click at [254, 163] on div at bounding box center [254, 160] width 17 height 17
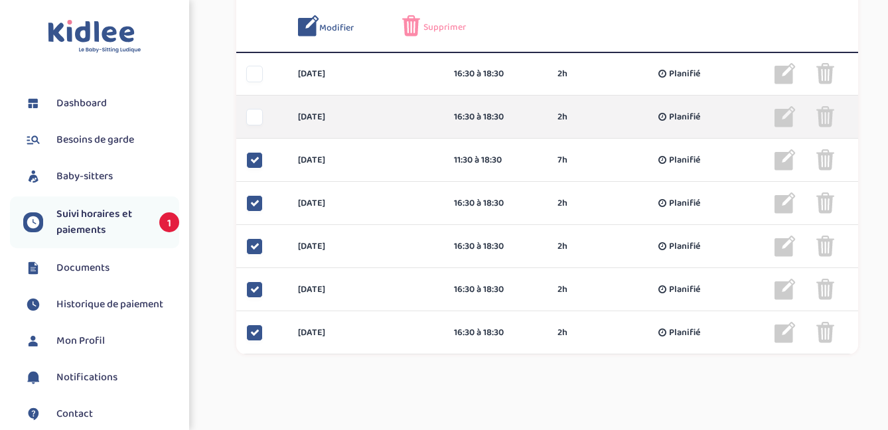
click at [257, 117] on div at bounding box center [254, 117] width 17 height 17
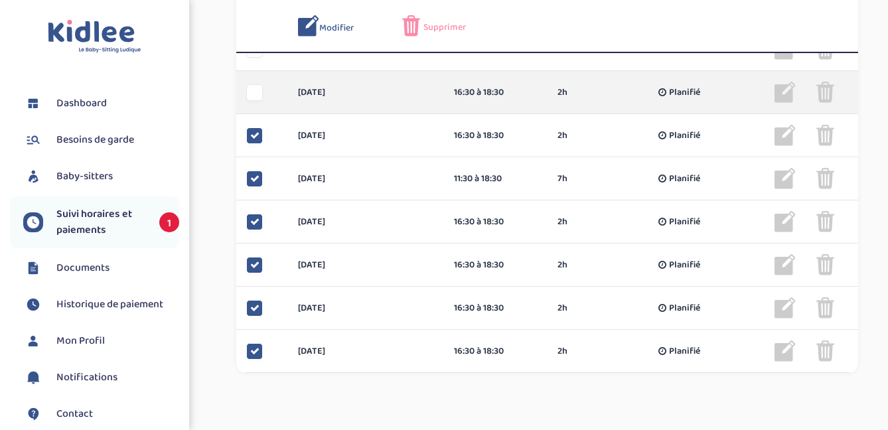
scroll to position [969, 0]
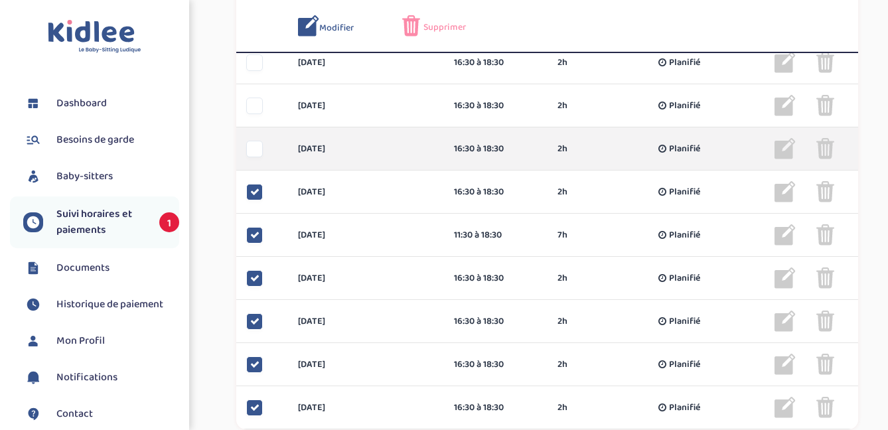
click at [264, 152] on div at bounding box center [262, 149] width 52 height 17
drag, startPoint x: 256, startPoint y: 108, endPoint x: 254, endPoint y: 143, distance: 34.6
click at [256, 109] on div at bounding box center [254, 106] width 17 height 17
click at [254, 144] on div at bounding box center [254, 149] width 17 height 17
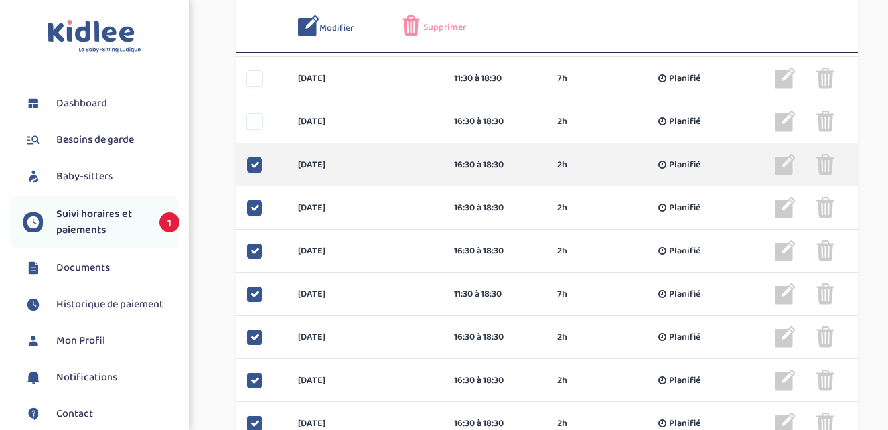
scroll to position [898, 0]
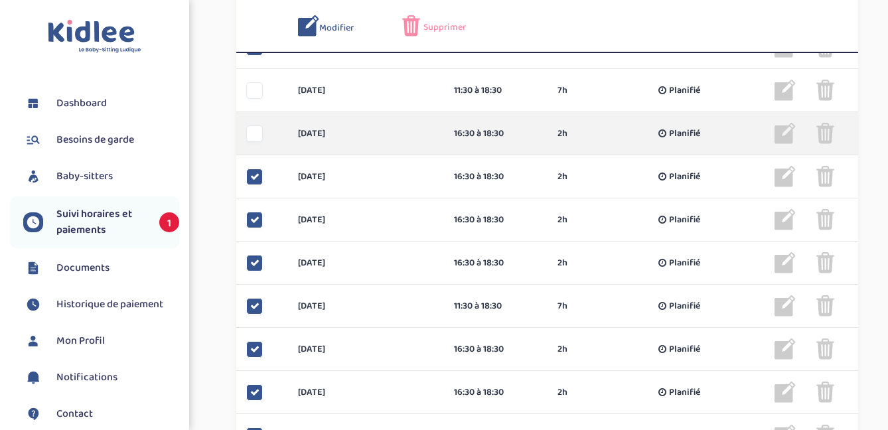
click at [261, 137] on div at bounding box center [254, 133] width 17 height 17
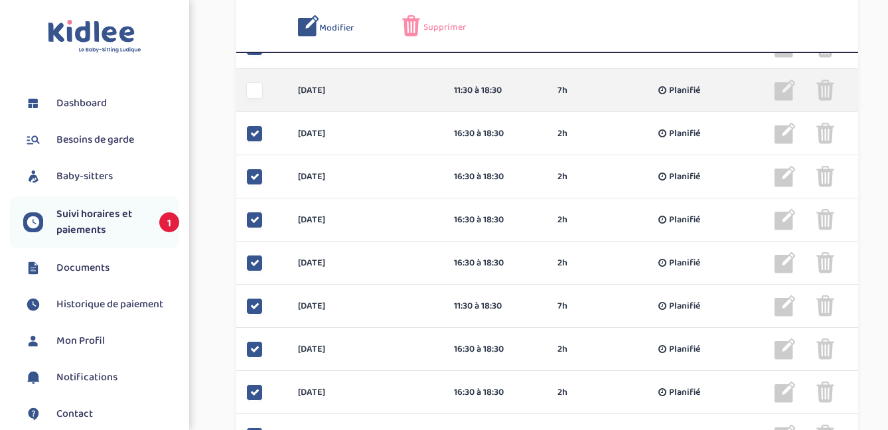
click at [255, 92] on div at bounding box center [254, 90] width 17 height 17
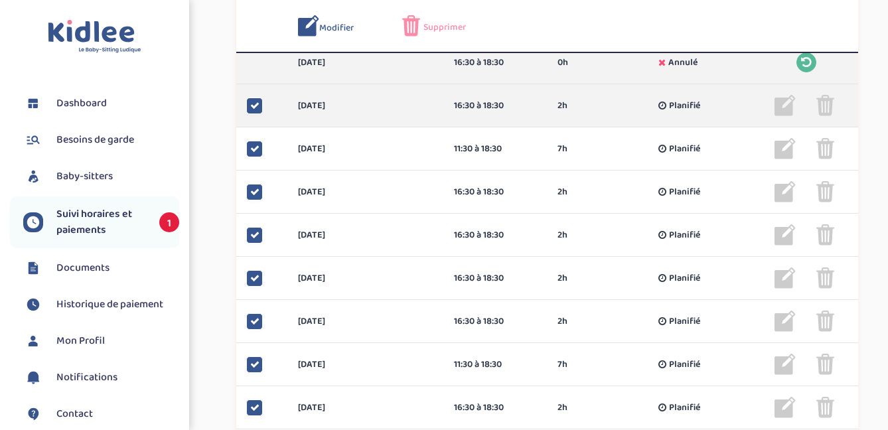
scroll to position [813, 0]
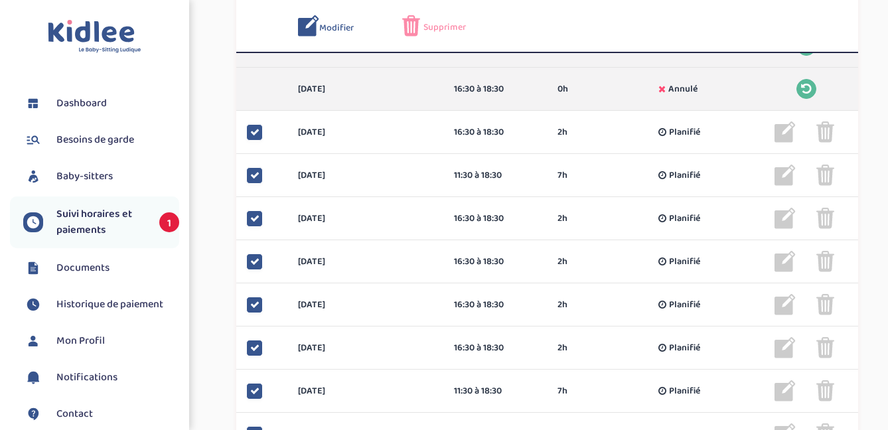
click at [451, 27] on span "Supprimer" at bounding box center [445, 28] width 42 height 14
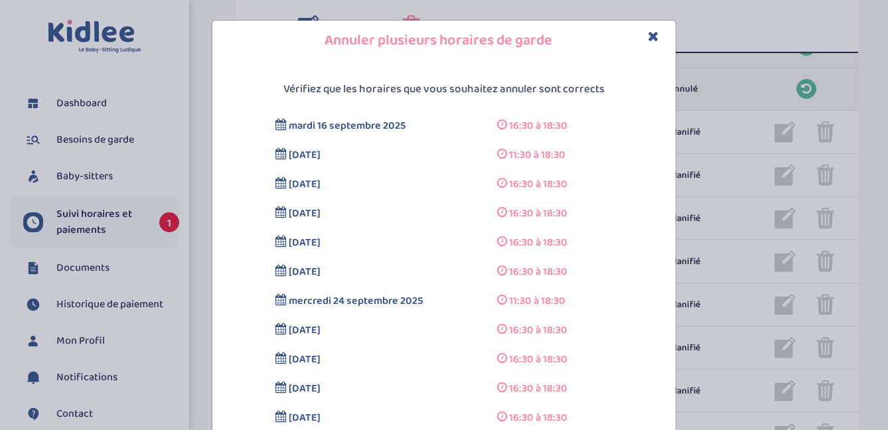
scroll to position [122, 0]
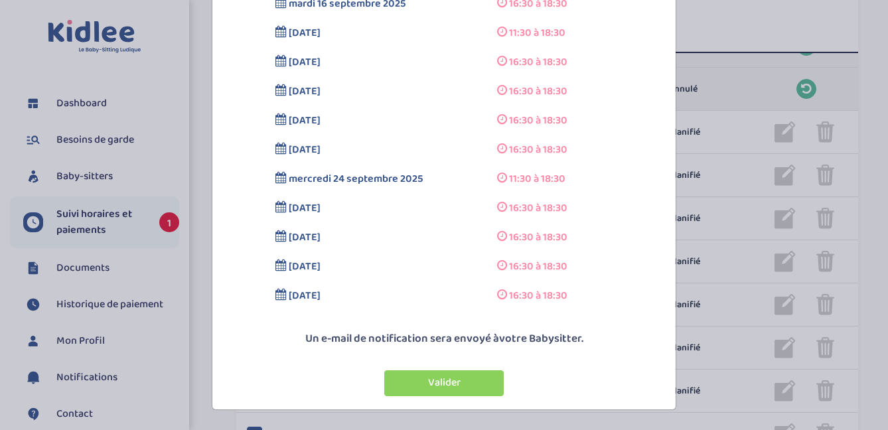
click at [446, 382] on button "Valider" at bounding box center [444, 383] width 120 height 26
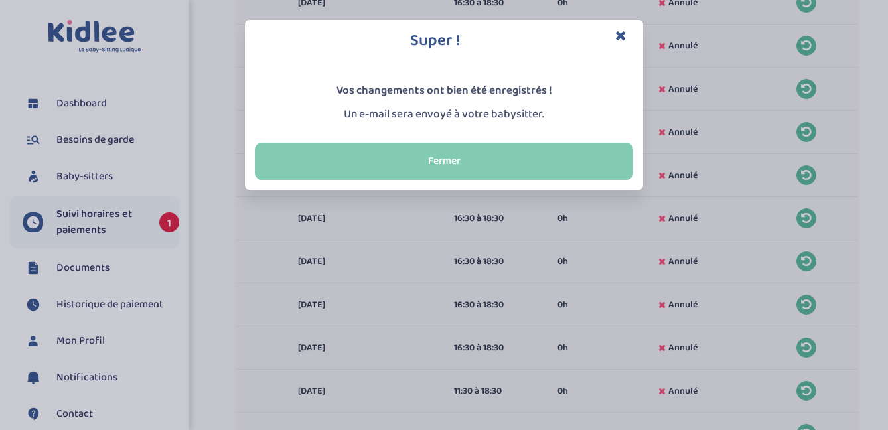
click at [466, 158] on button "Fermer" at bounding box center [444, 161] width 378 height 37
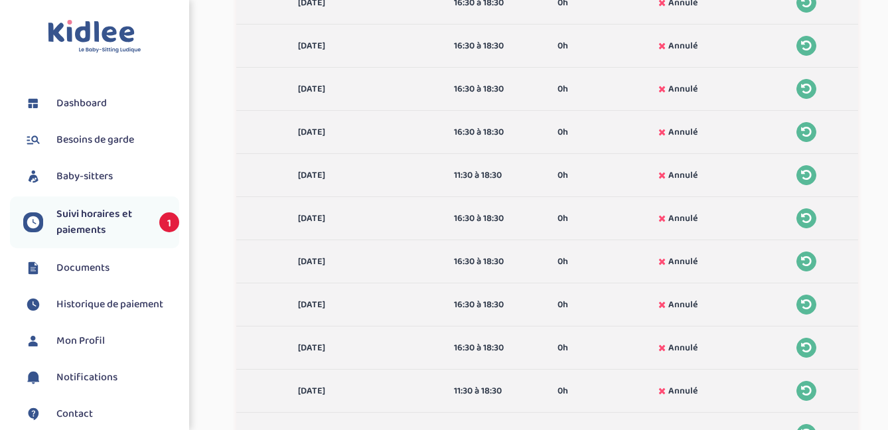
scroll to position [812, 0]
click at [94, 94] on link "Dashboard" at bounding box center [101, 104] width 156 height 20
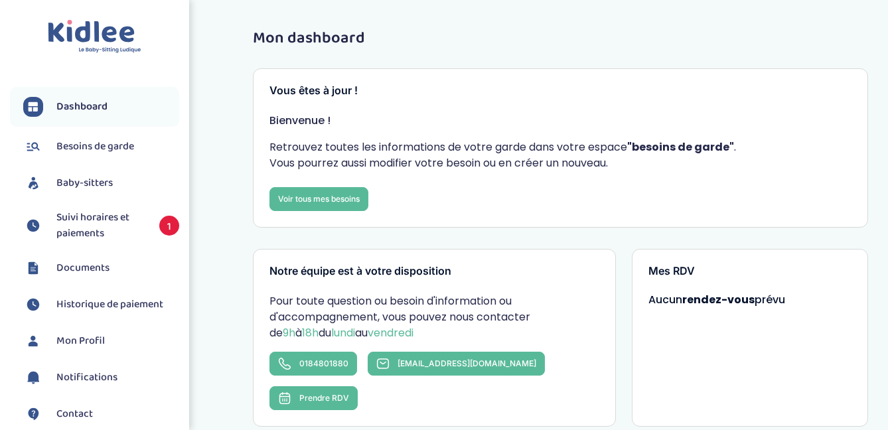
click at [124, 277] on link "Documents" at bounding box center [101, 268] width 156 height 20
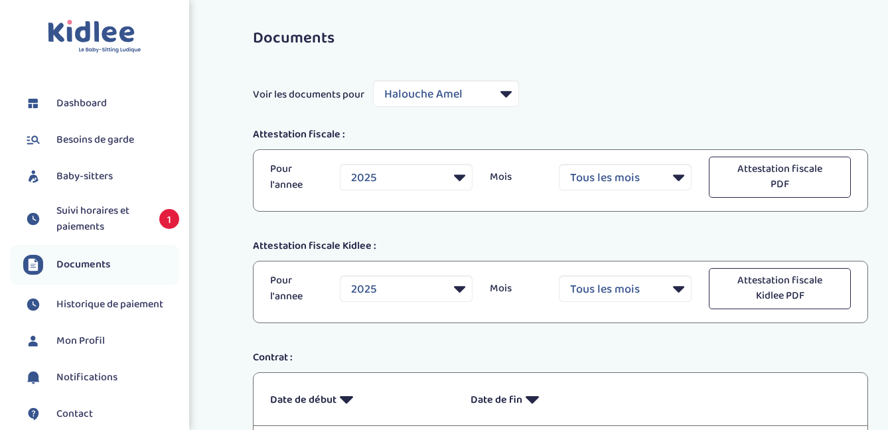
select select "41430"
select select "2025"
click at [89, 266] on span "Documents" at bounding box center [83, 265] width 54 height 16
select select "41430"
select select "2025"
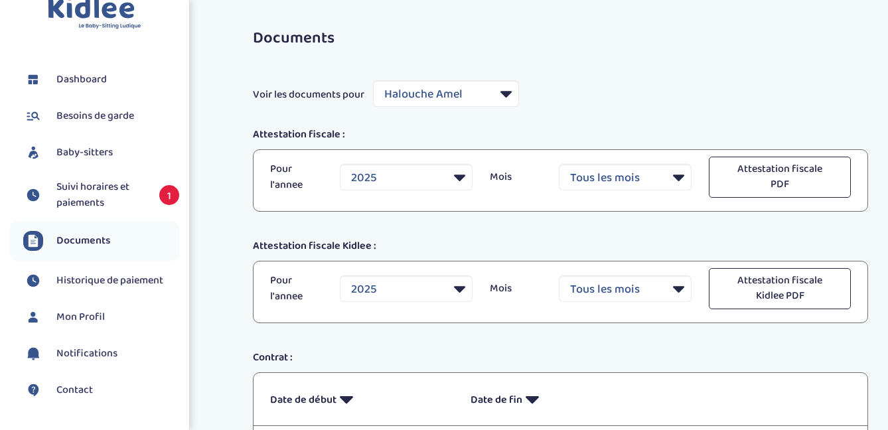
scroll to position [26, 0]
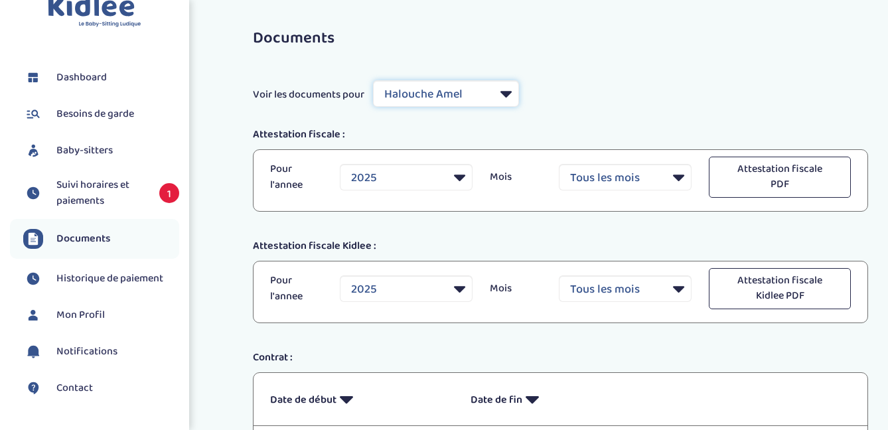
click at [424, 94] on select "Filtrer par Baby-sitter [PERSON_NAME]" at bounding box center [446, 93] width 146 height 27
click at [99, 236] on span "Documents" at bounding box center [83, 239] width 54 height 16
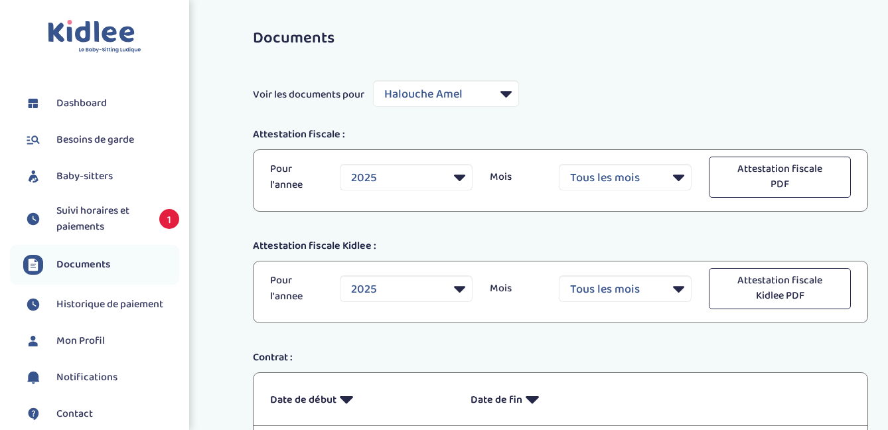
select select "41430"
select select "2025"
click at [90, 229] on span "Suivi horaires et paiements" at bounding box center [101, 219] width 90 height 32
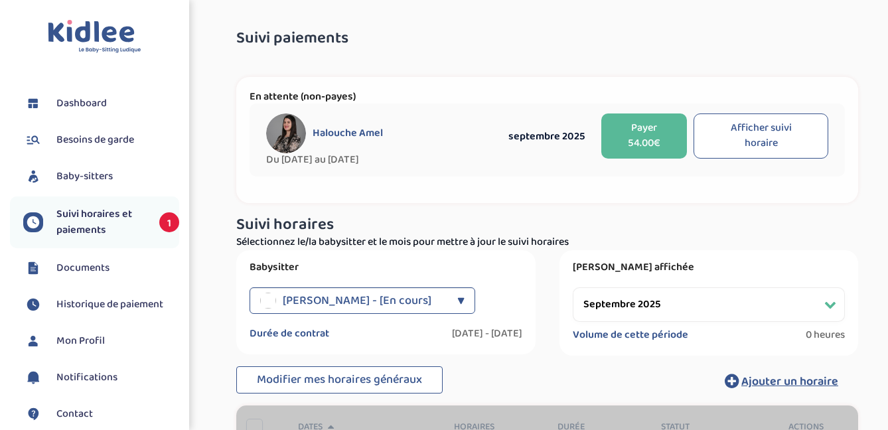
select select "septembre 2025"
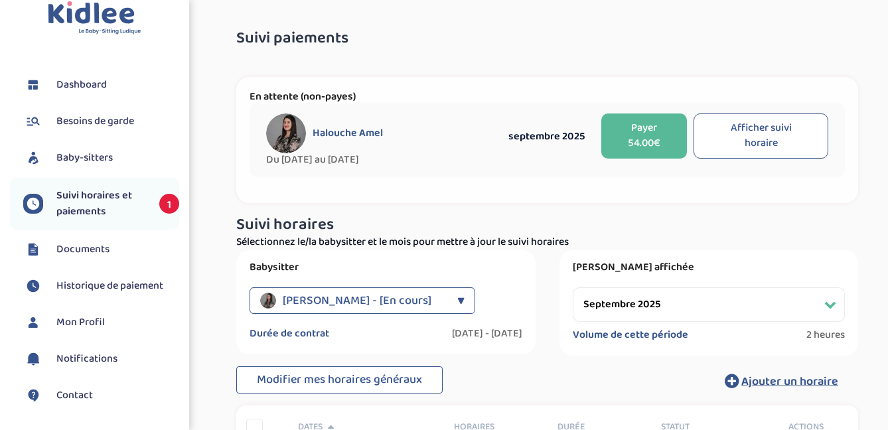
scroll to position [29, 0]
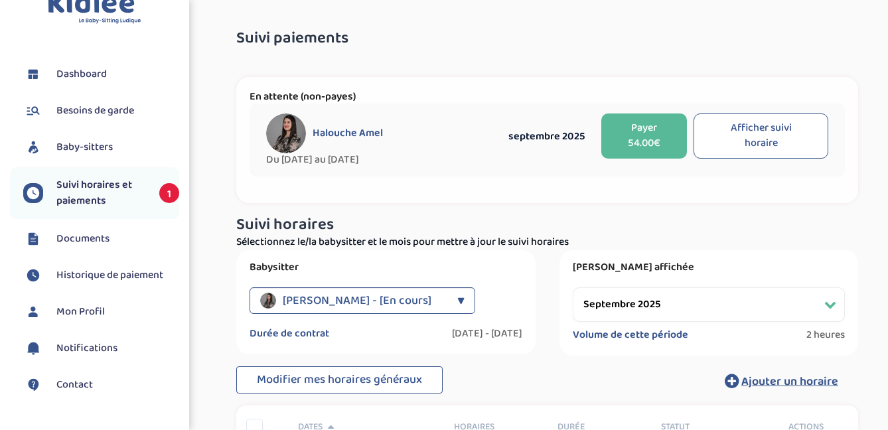
click at [94, 67] on span "Dashboard" at bounding box center [81, 74] width 50 height 16
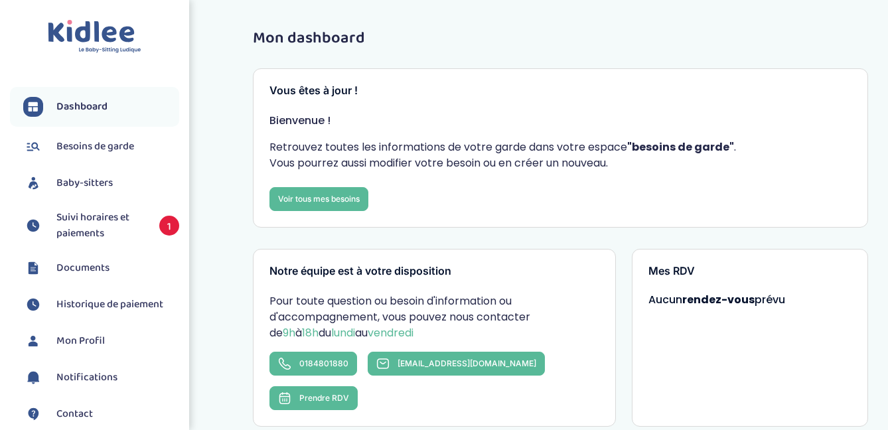
click at [139, 233] on span "Suivi horaires et paiements" at bounding box center [101, 226] width 90 height 32
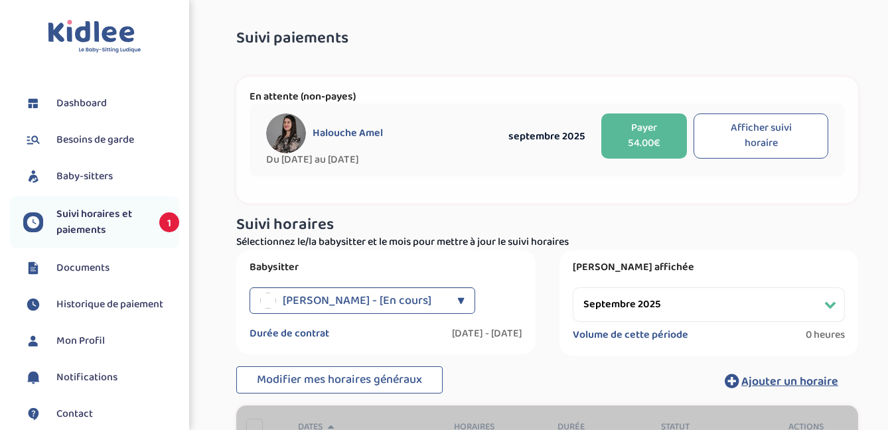
select select "septembre 2025"
click at [109, 185] on link "Baby-sitters" at bounding box center [101, 177] width 156 height 20
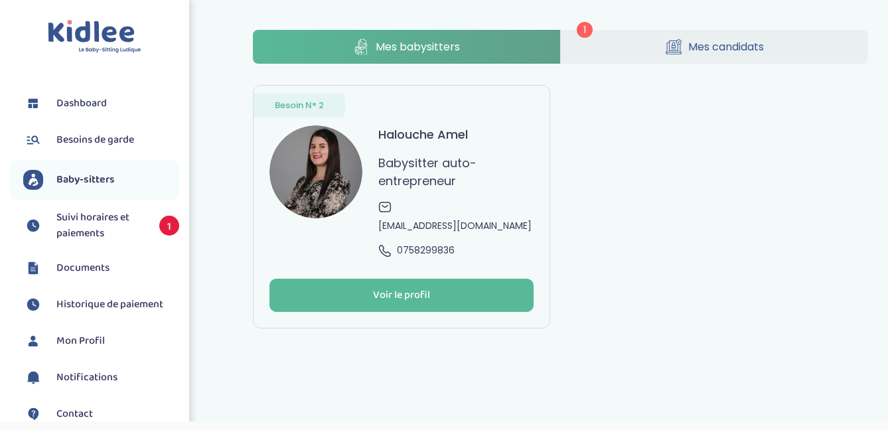
click at [710, 53] on span "Mes candidats" at bounding box center [726, 47] width 76 height 17
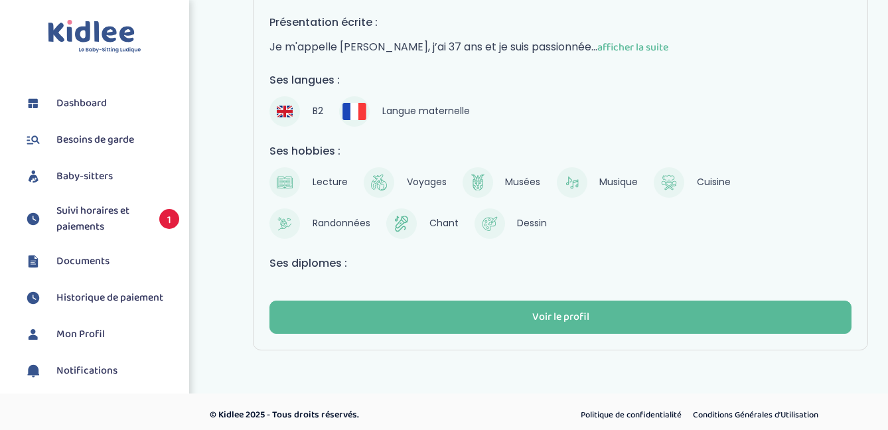
scroll to position [224, 0]
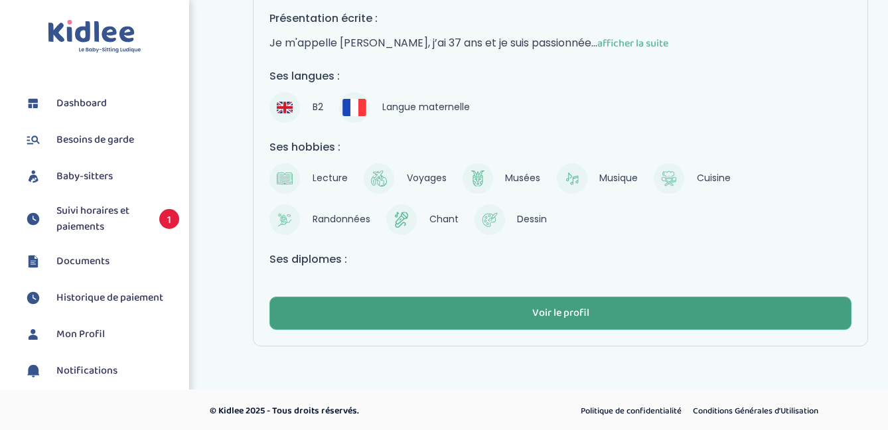
click at [534, 317] on div "Voir le profil" at bounding box center [560, 313] width 57 height 15
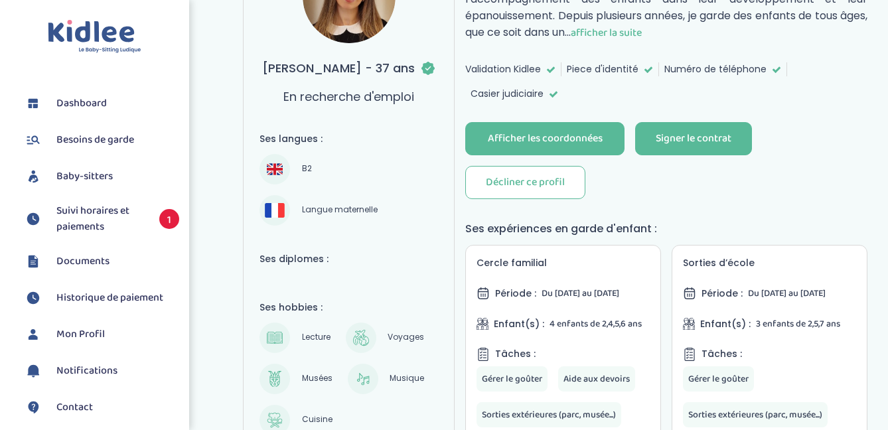
scroll to position [235, 0]
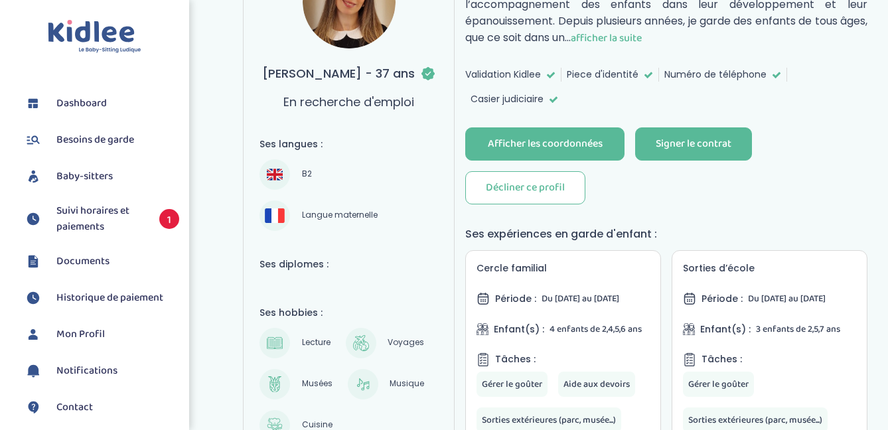
scroll to position [0, 0]
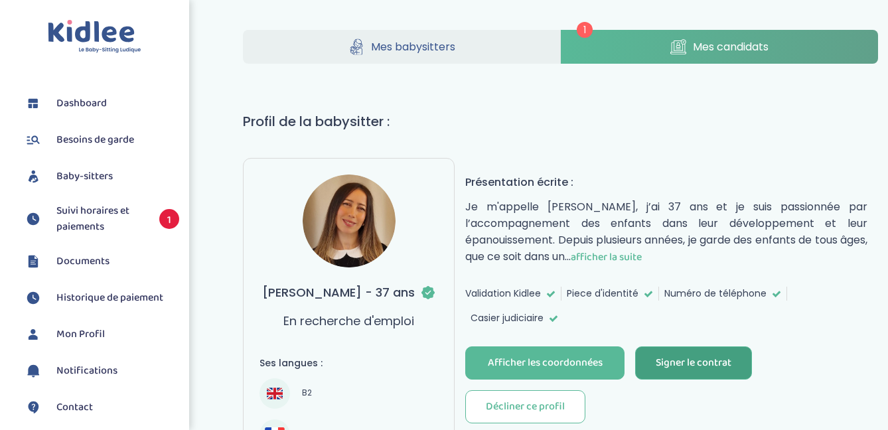
click at [717, 362] on div "Signer le contrat" at bounding box center [694, 363] width 76 height 15
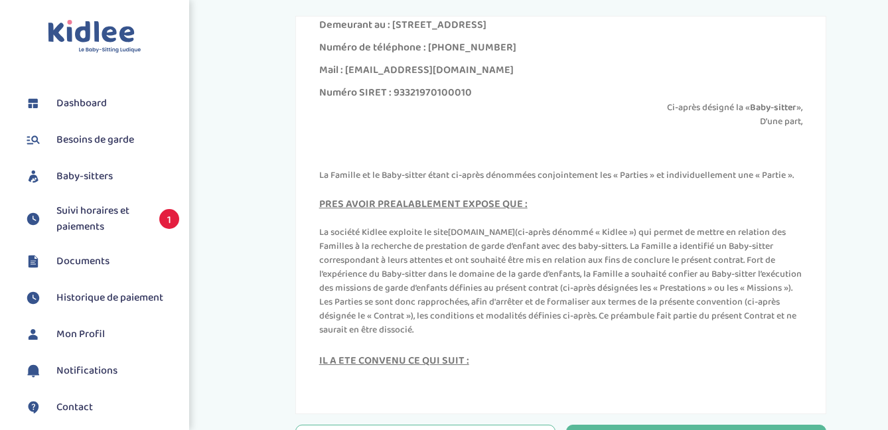
scroll to position [312, 0]
drag, startPoint x: 482, startPoint y: 71, endPoint x: 300, endPoint y: 72, distance: 181.9
copy div "Mail : [EMAIL_ADDRESS][DOMAIN_NAME]"
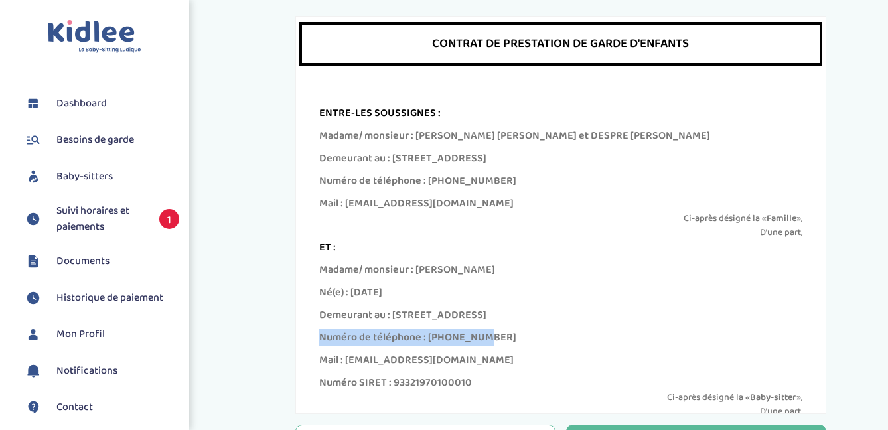
scroll to position [23, 0]
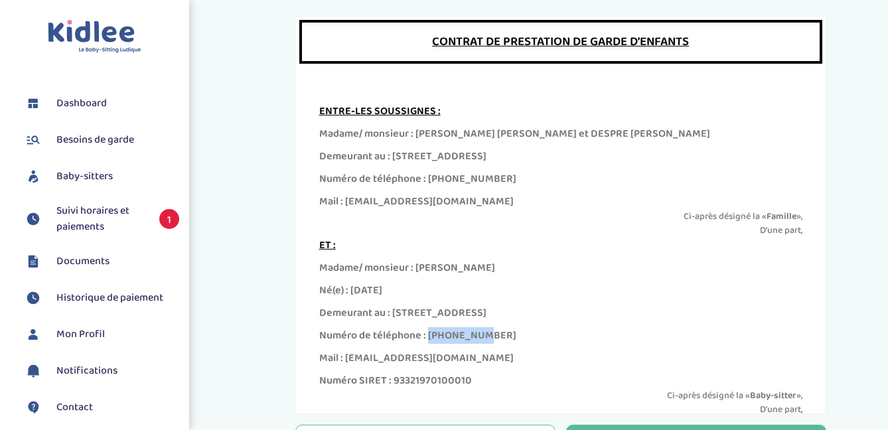
drag, startPoint x: 499, startPoint y: 335, endPoint x: 427, endPoint y: 329, distance: 72.6
click at [428, 329] on div "Numéro de téléphone : [PHONE_NUMBER]" at bounding box center [560, 336] width 483 height 16
copy div "0784723830"
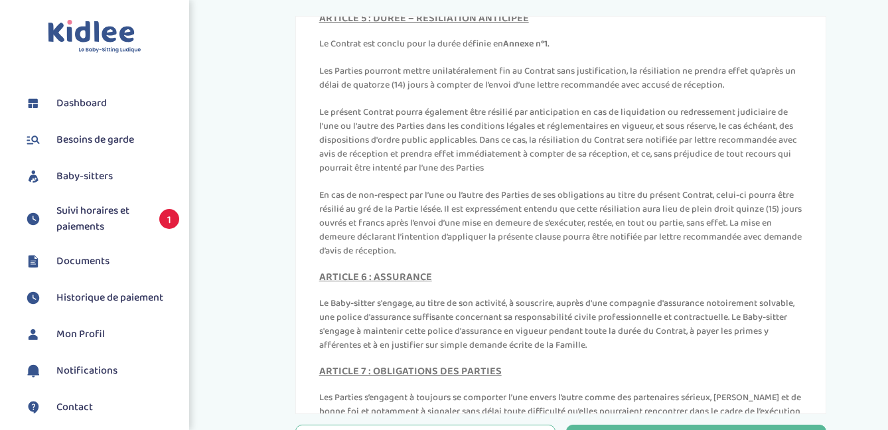
scroll to position [2330, 0]
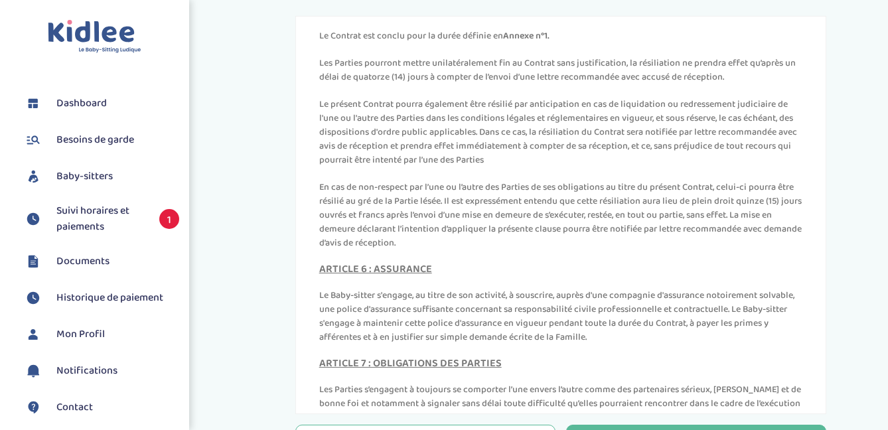
drag, startPoint x: 748, startPoint y: 88, endPoint x: 336, endPoint y: 66, distance: 412.2
click at [336, 66] on div "ARTICLE 5 : DURÉE – RÉSILIATION ANTICIPÉE Le Contrat est conclu pour la durée d…" at bounding box center [560, 128] width 483 height 246
copy p "Les Parties pourront mettre unilatéralement fin au Contrat sans justification, …"
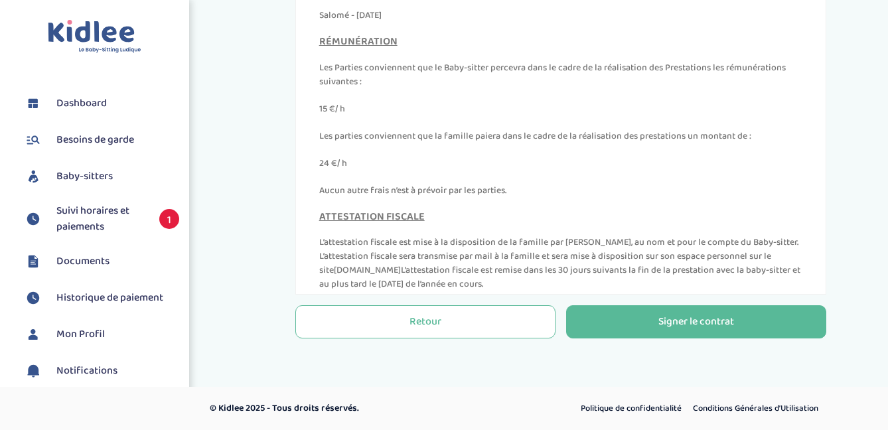
scroll to position [6062, 0]
